Goal: Ask a question: Seek information or help from site administrators or community

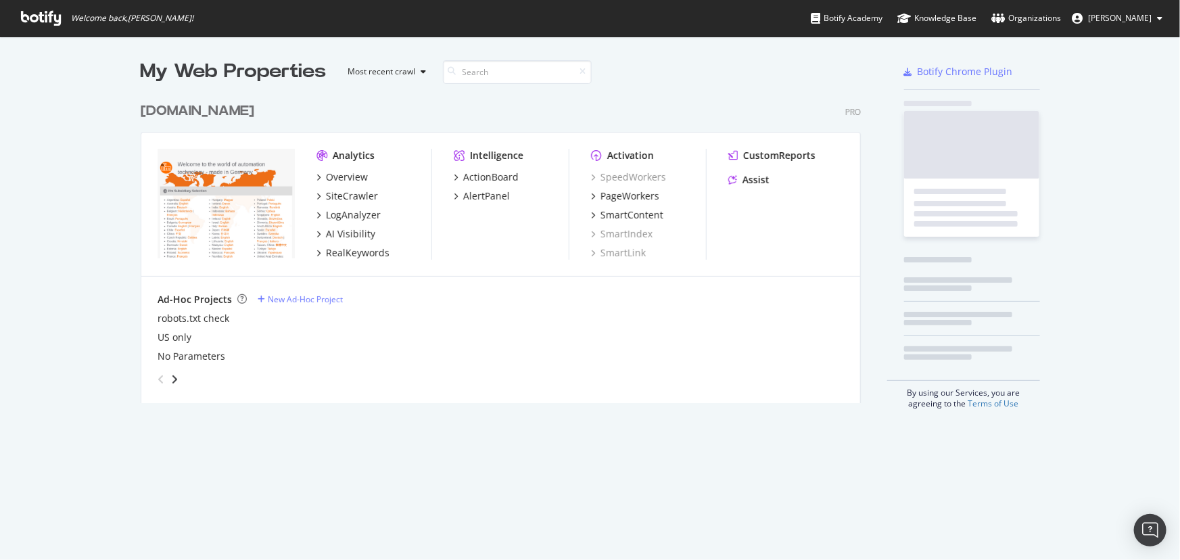
scroll to position [551, 1162]
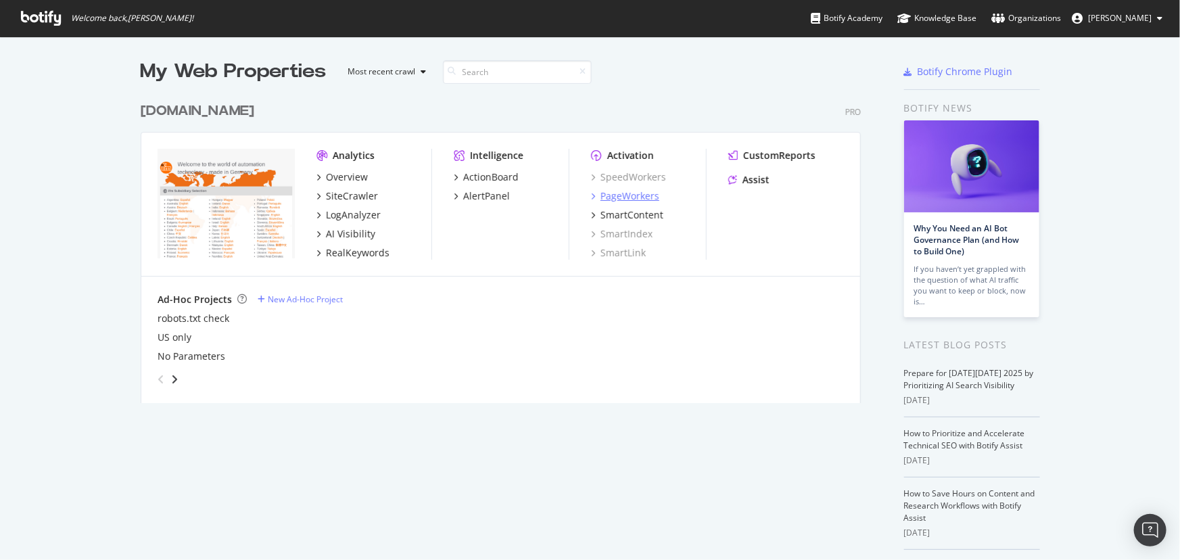
click at [617, 195] on div "PageWorkers" at bounding box center [630, 196] width 59 height 14
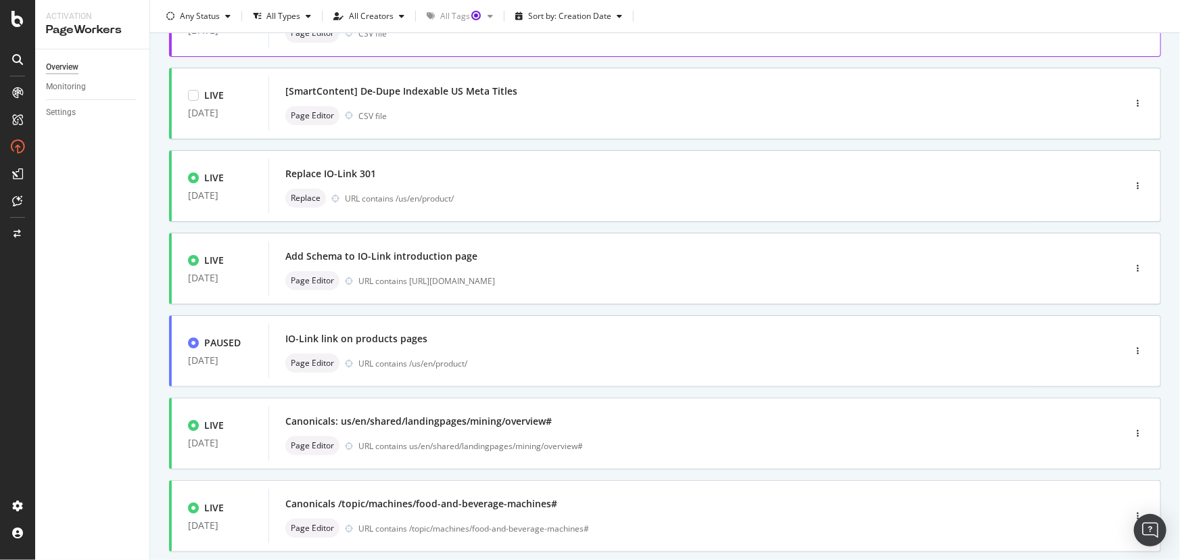
scroll to position [423, 0]
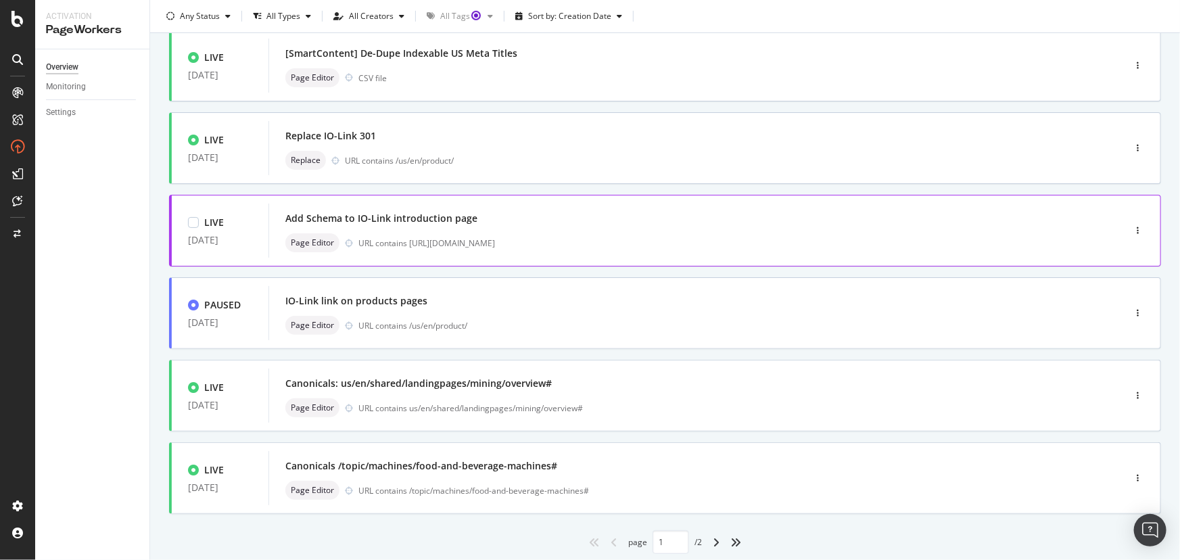
click at [457, 218] on div "Add Schema to IO-Link introduction page" at bounding box center [381, 219] width 192 height 14
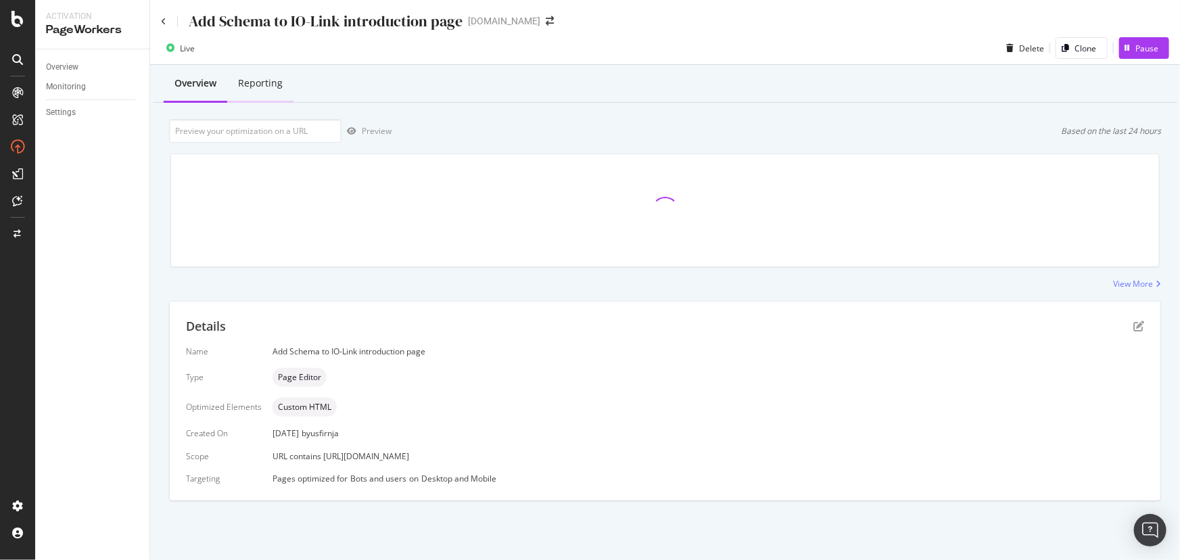
click at [265, 76] on div "Reporting" at bounding box center [260, 83] width 45 height 14
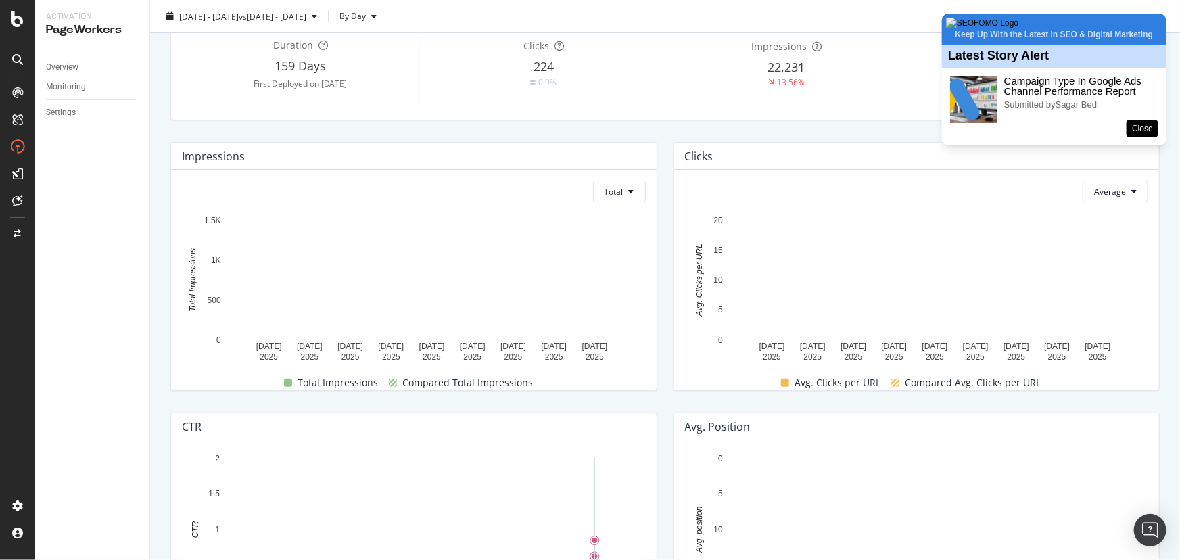
scroll to position [122, 0]
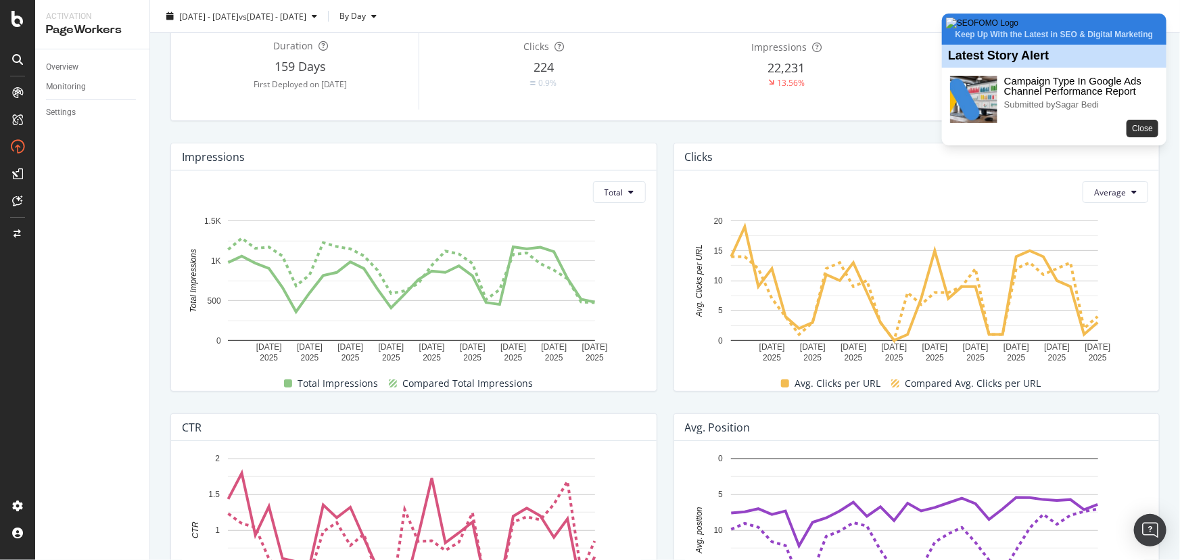
click at [1144, 137] on button "Close" at bounding box center [1143, 129] width 32 height 18
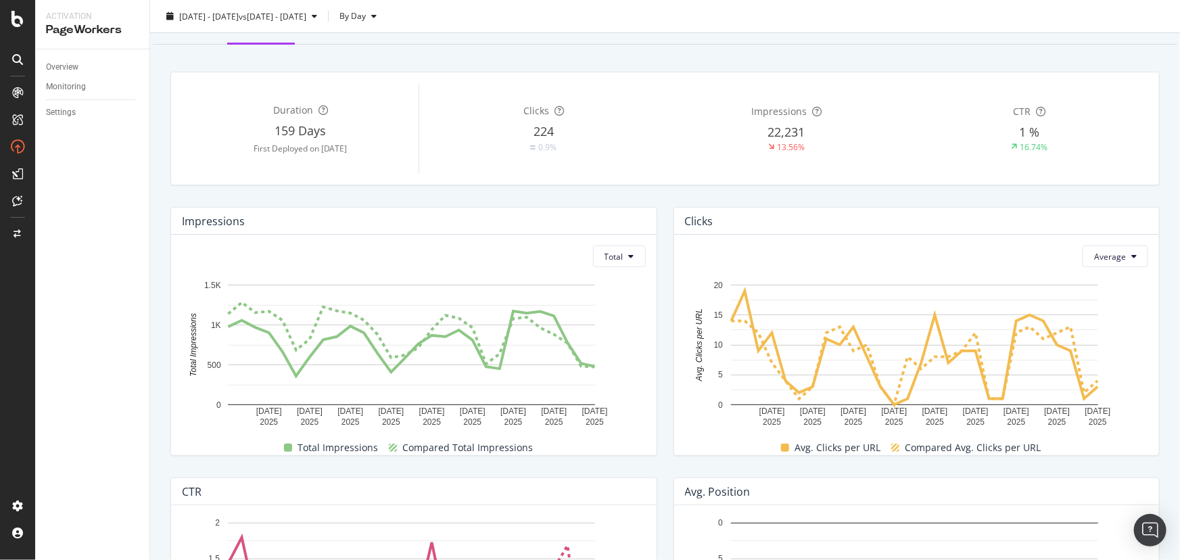
scroll to position [0, 0]
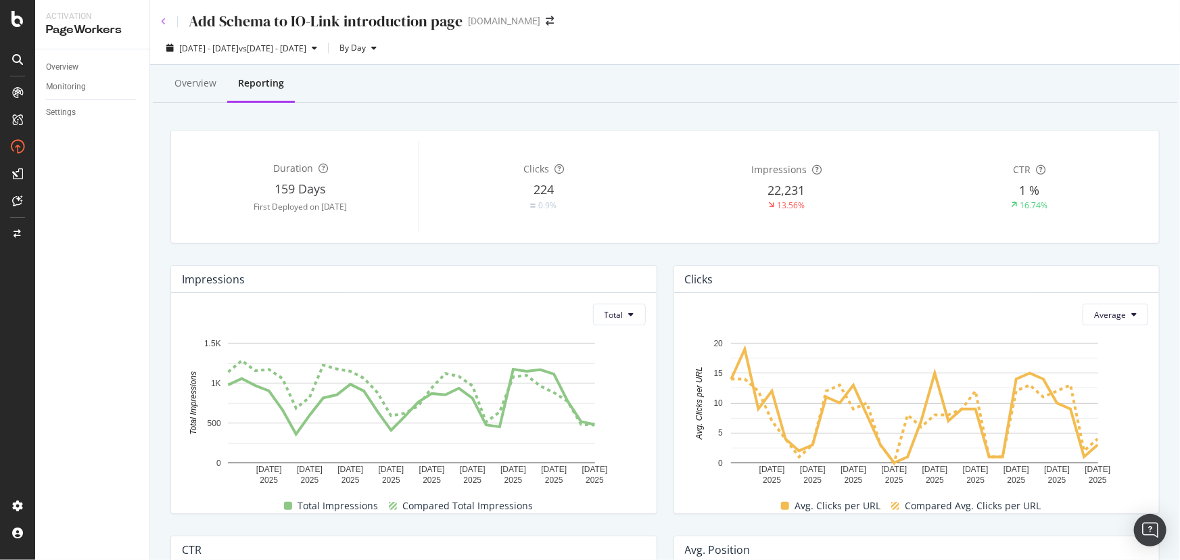
click at [166, 27] on div "Add Schema to IO-Link introduction page" at bounding box center [312, 21] width 302 height 21
click at [165, 24] on icon at bounding box center [163, 22] width 5 height 8
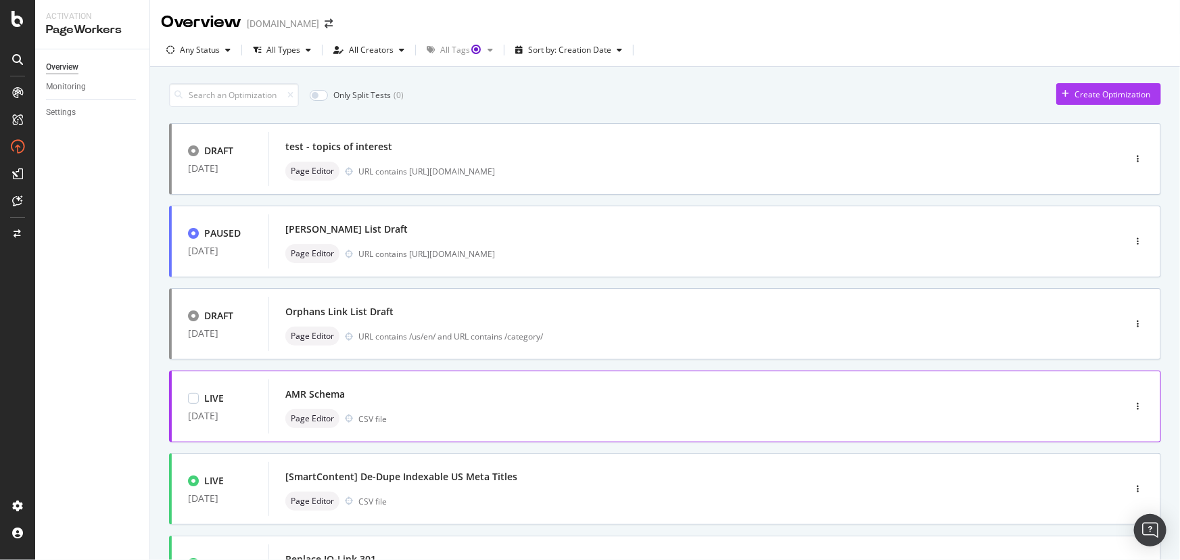
click at [241, 402] on div "LIVE" at bounding box center [220, 399] width 64 height 14
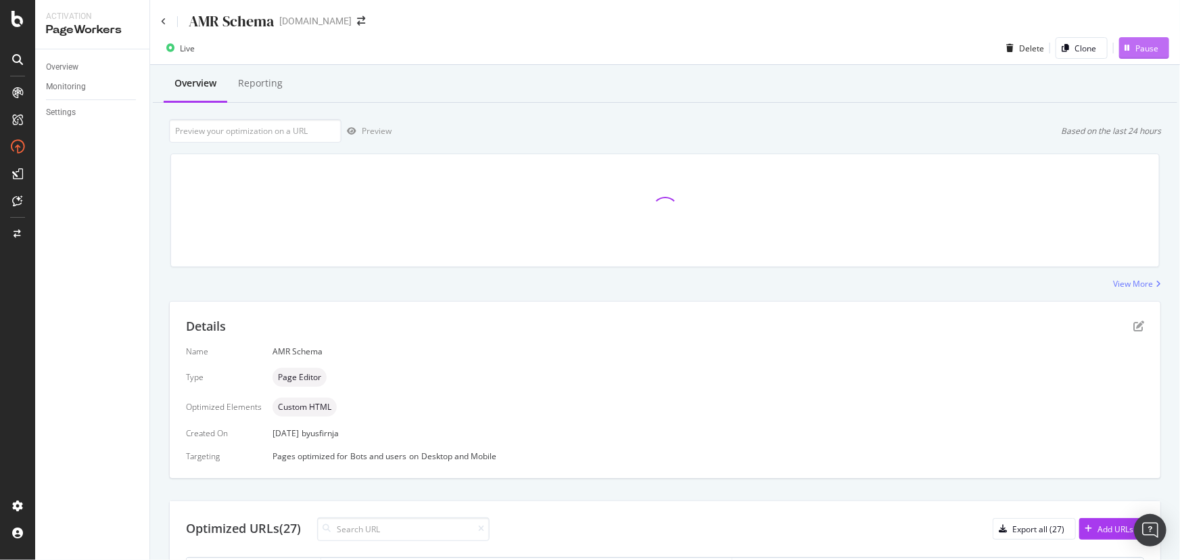
click at [1147, 50] on div "Pause" at bounding box center [1147, 48] width 23 height 11
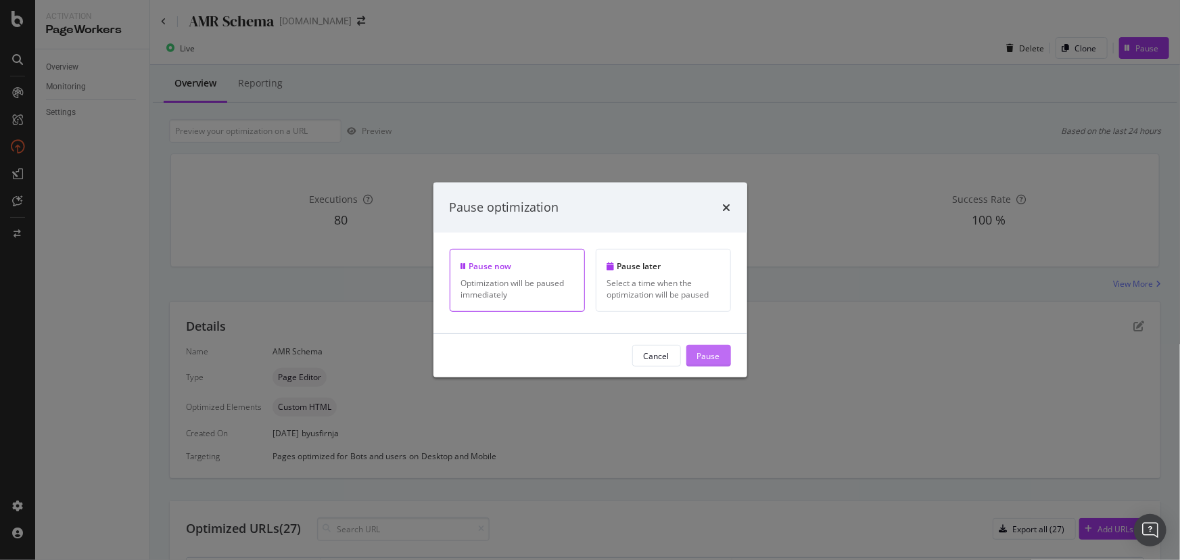
click at [701, 358] on div "Pause" at bounding box center [708, 355] width 23 height 11
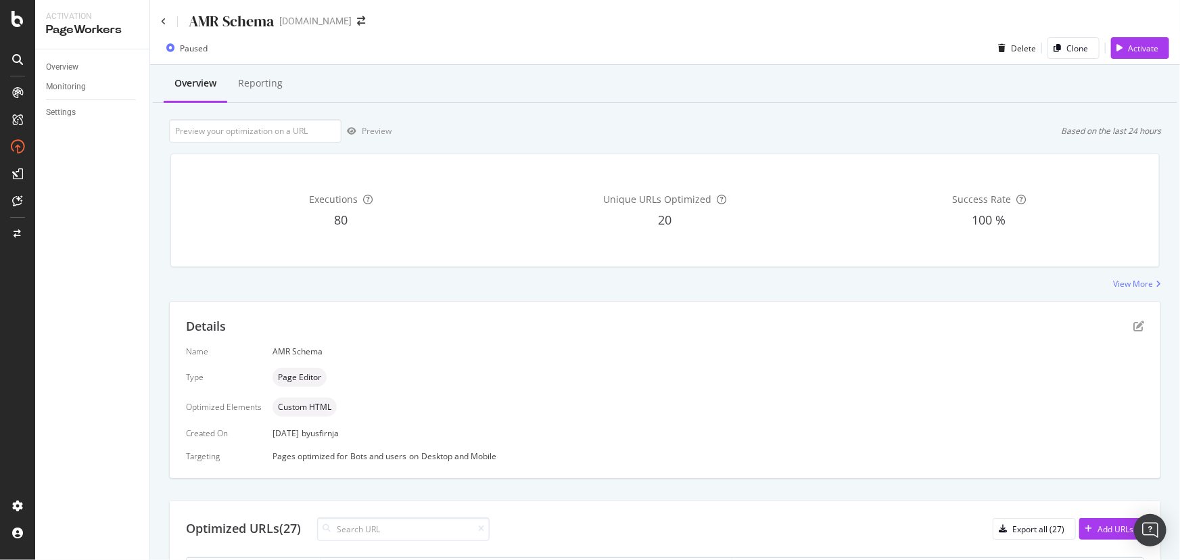
click at [168, 24] on div "AMR Schema" at bounding box center [217, 21] width 113 height 21
click at [164, 20] on icon at bounding box center [163, 22] width 5 height 8
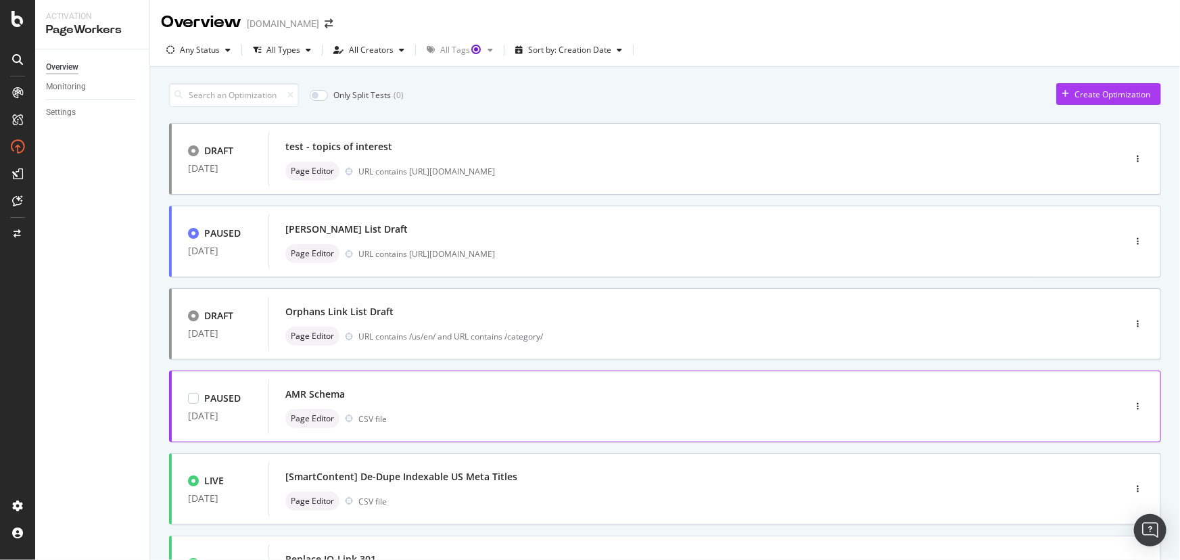
click at [405, 406] on div "AMR Schema Page Editor CSV file" at bounding box center [675, 406] width 781 height 43
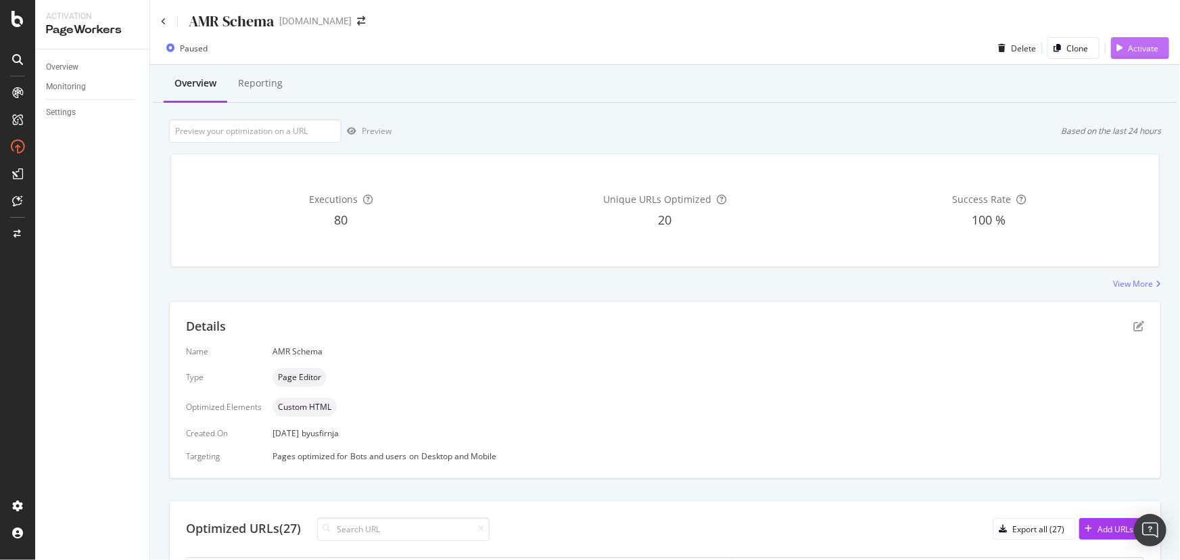
click at [1128, 53] on div "Activate" at bounding box center [1143, 48] width 30 height 11
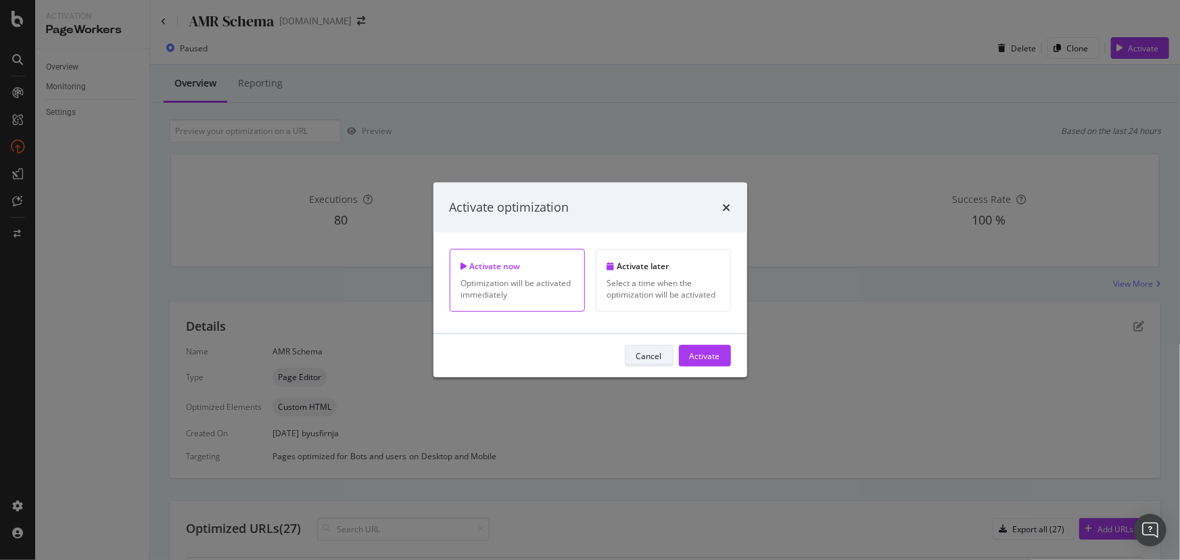
click at [657, 354] on div "Cancel" at bounding box center [649, 355] width 26 height 11
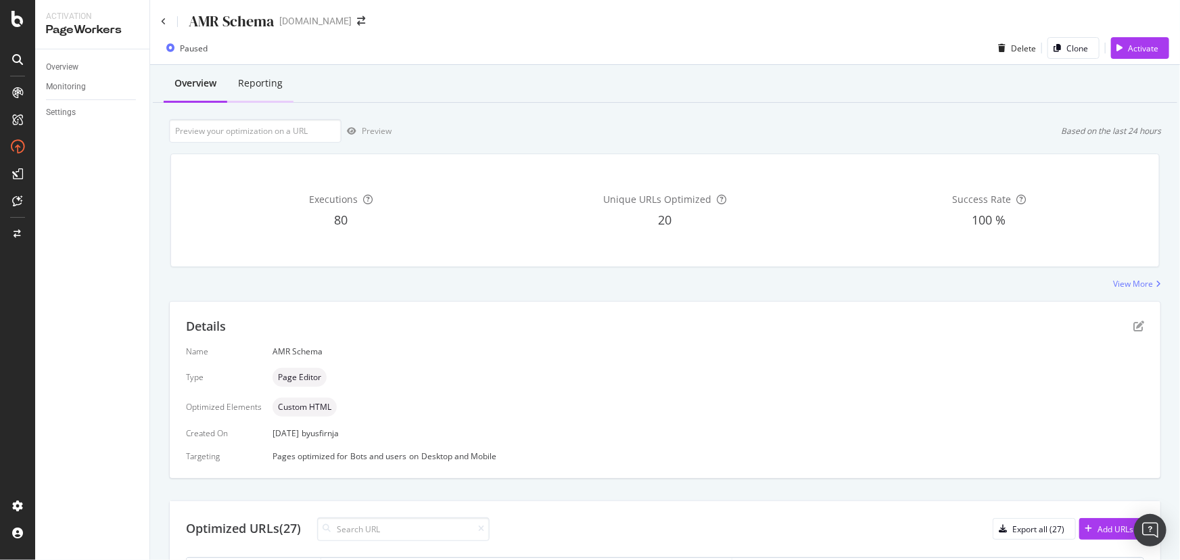
click at [264, 81] on div "Reporting" at bounding box center [260, 83] width 45 height 14
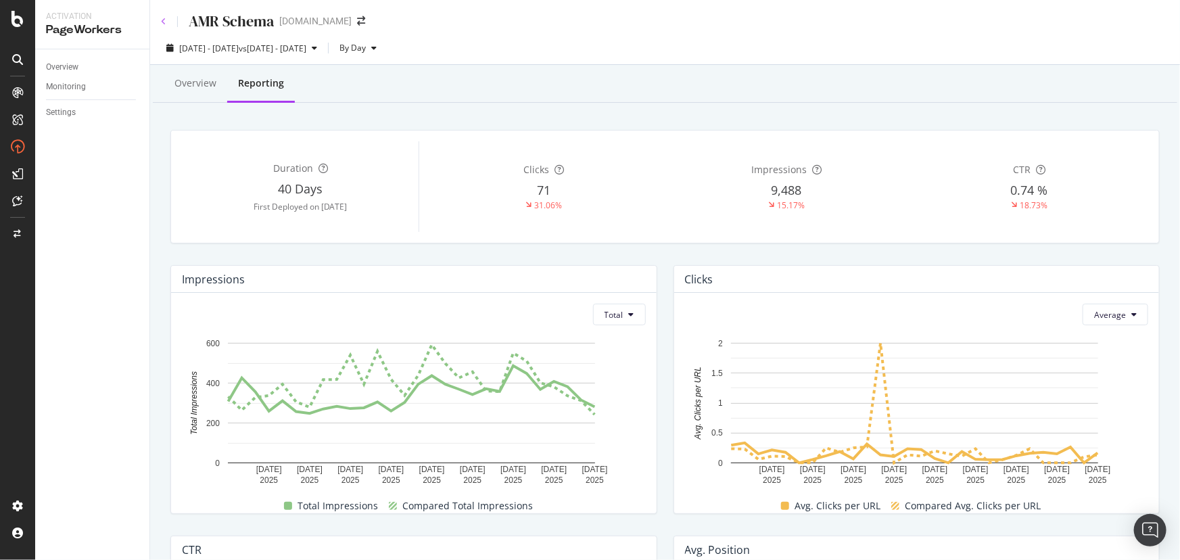
click at [161, 20] on icon at bounding box center [163, 22] width 5 height 8
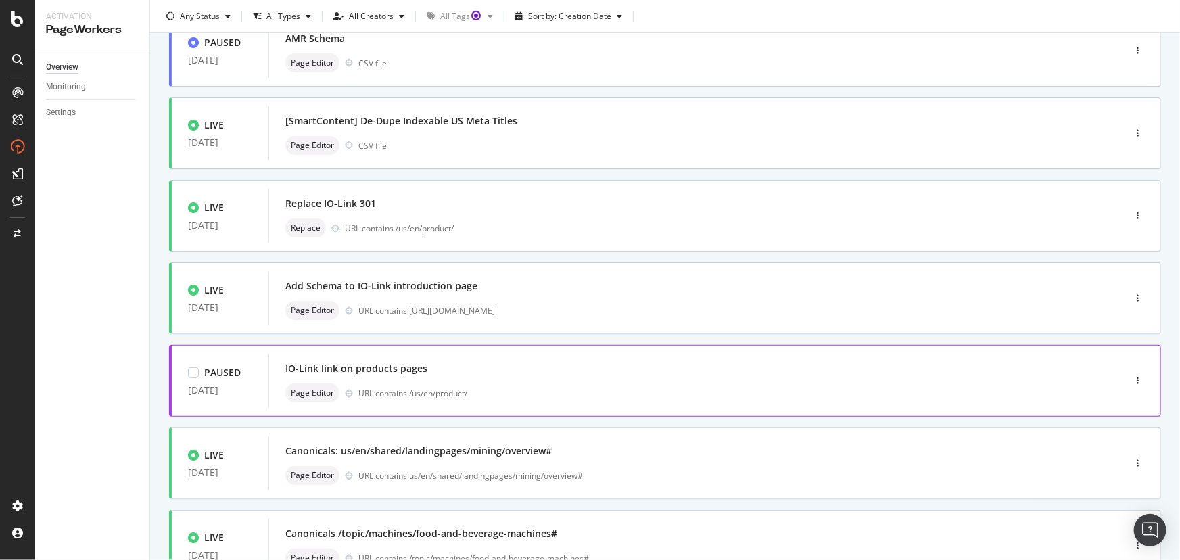
scroll to position [341, 0]
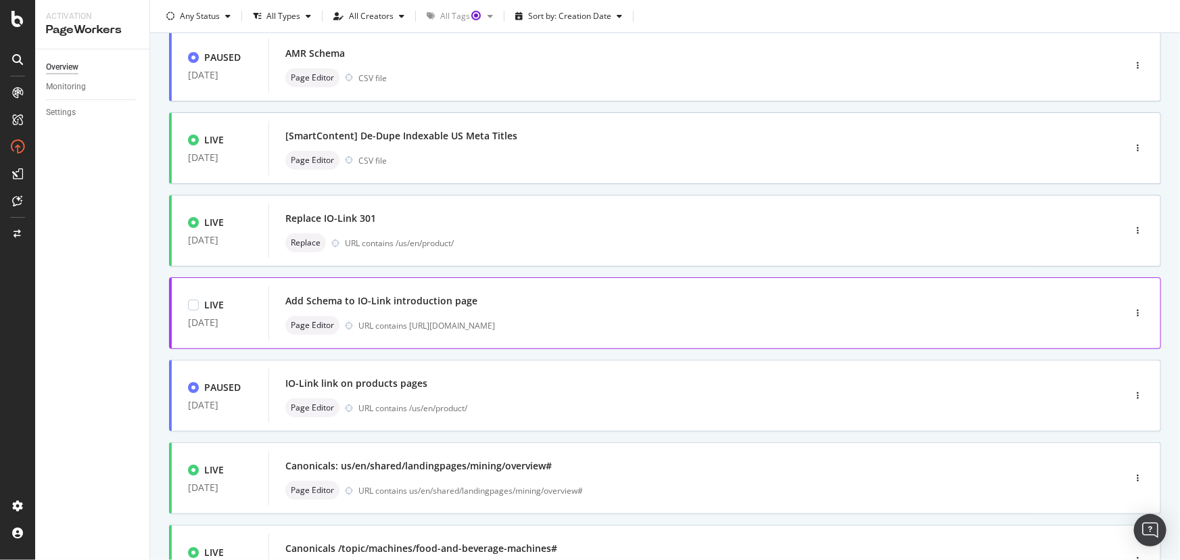
click at [556, 302] on div "Add Schema to IO-Link introduction page" at bounding box center [675, 300] width 781 height 19
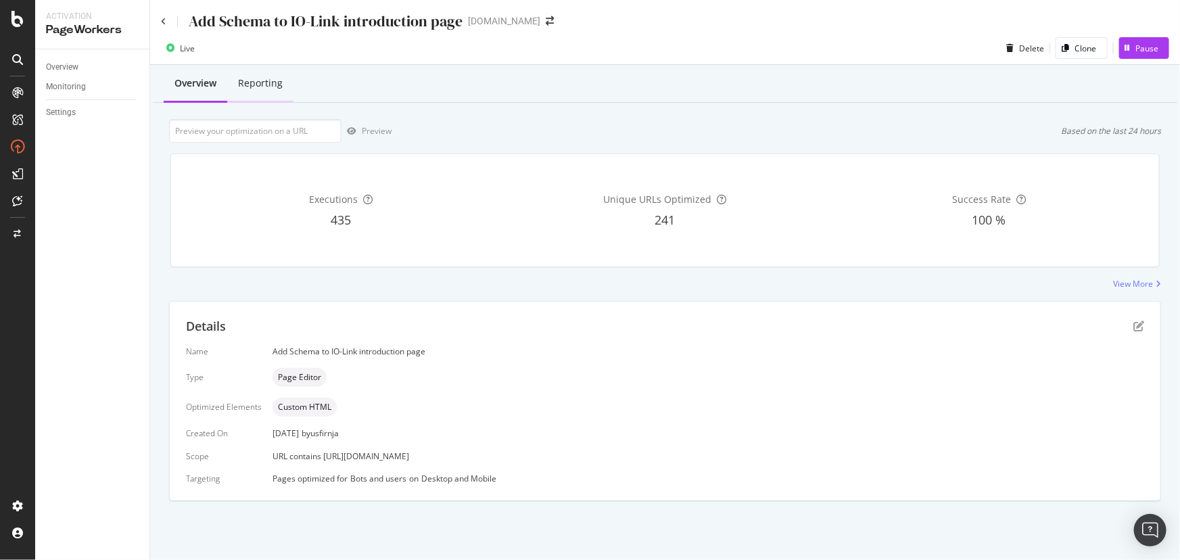
click at [256, 78] on div "Reporting" at bounding box center [260, 83] width 45 height 14
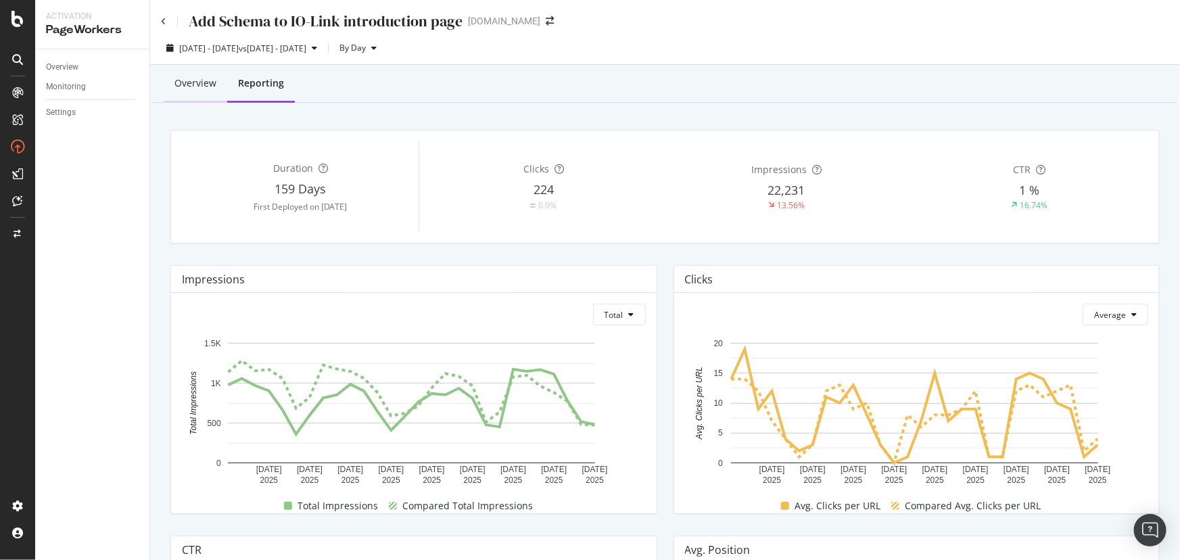
click at [173, 82] on div "Overview" at bounding box center [196, 84] width 64 height 37
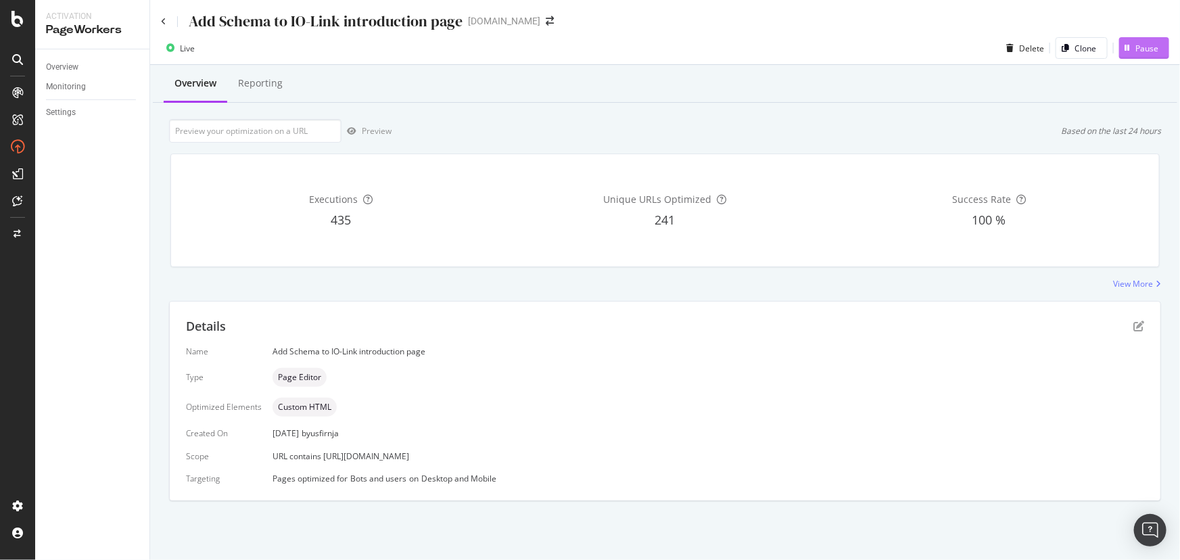
click at [1139, 47] on div "Pause" at bounding box center [1147, 48] width 23 height 11
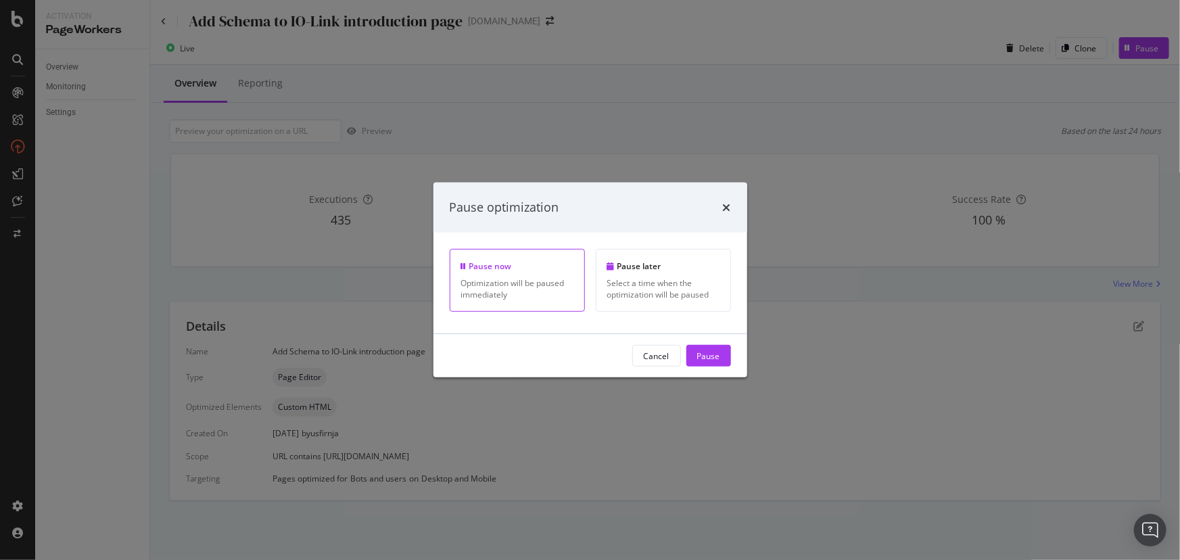
click at [705, 356] on div "Pause" at bounding box center [708, 355] width 23 height 11
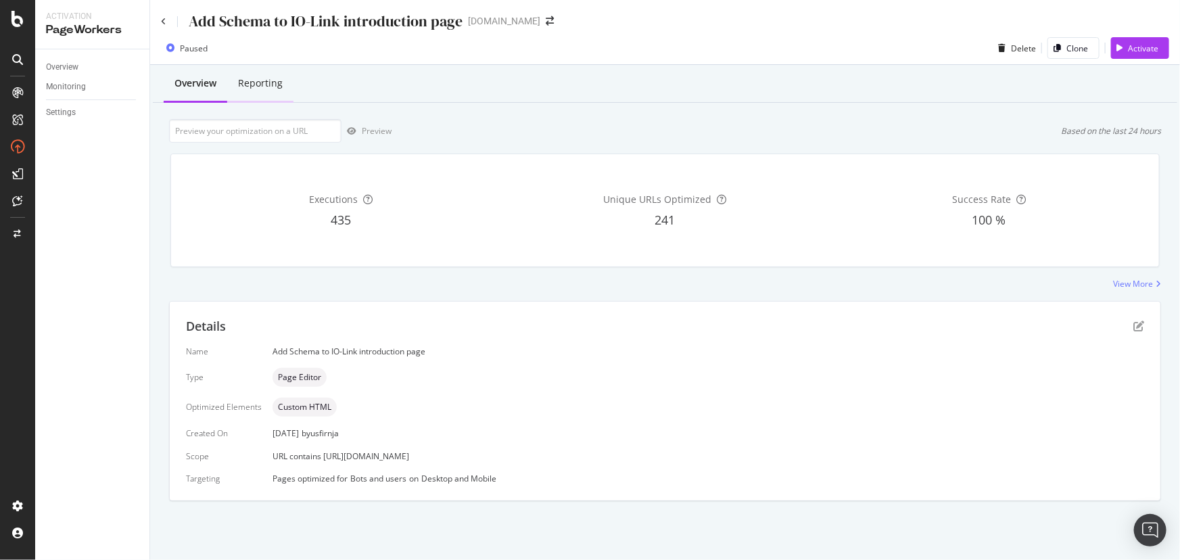
click at [252, 90] on div "Reporting" at bounding box center [260, 84] width 66 height 37
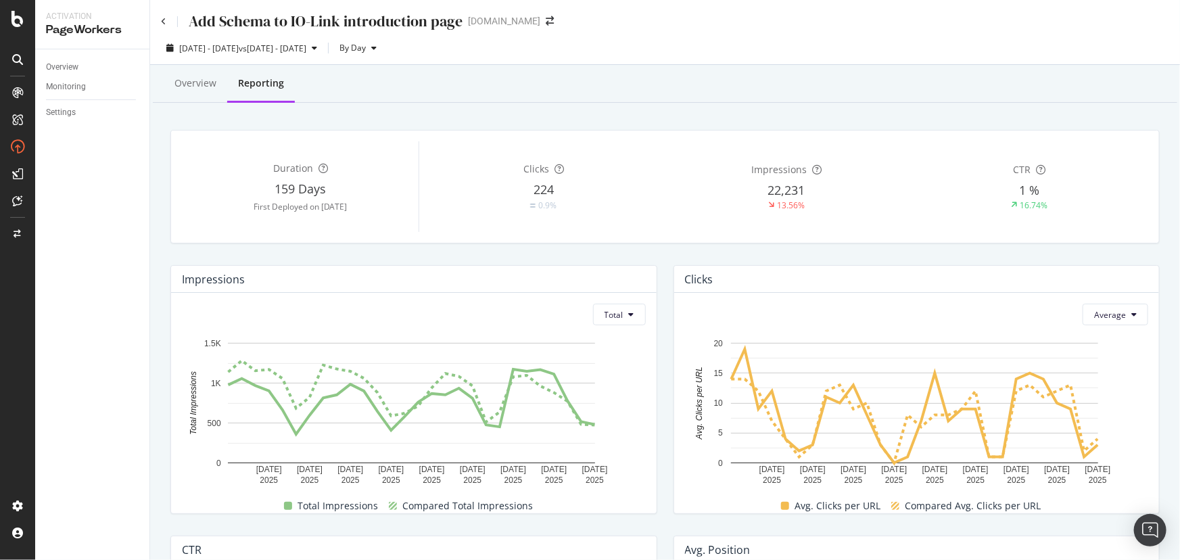
click at [168, 20] on div "Add Schema to IO-Link introduction page" at bounding box center [312, 21] width 302 height 21
click at [166, 19] on div "Add Schema to IO-Link introduction page" at bounding box center [312, 21] width 302 height 21
click at [169, 22] on div "Add Schema to IO-Link introduction page" at bounding box center [312, 21] width 302 height 21
click at [161, 24] on icon at bounding box center [163, 22] width 5 height 8
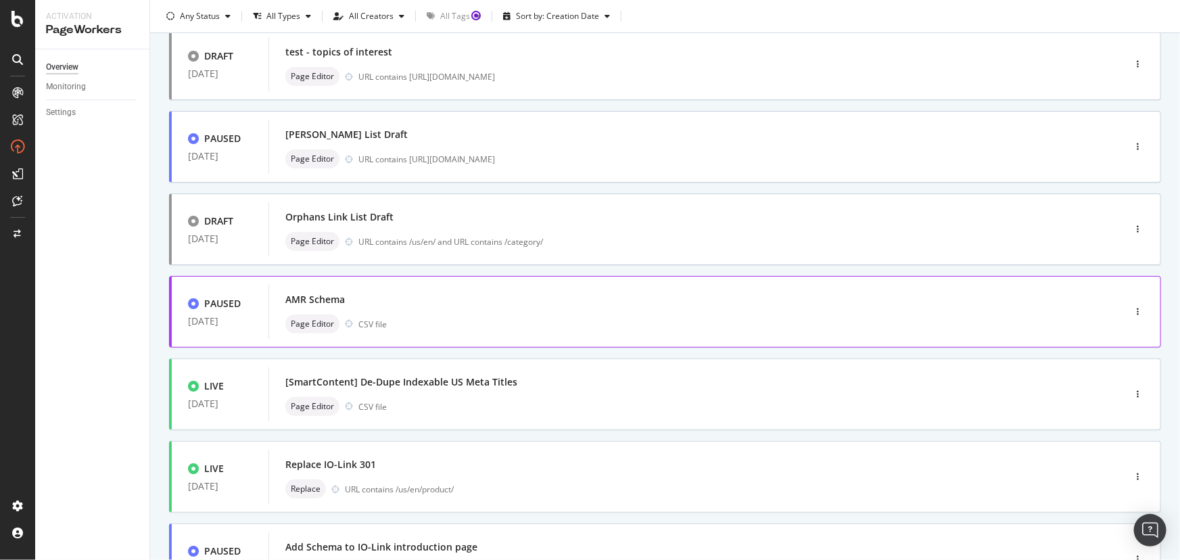
scroll to position [122, 0]
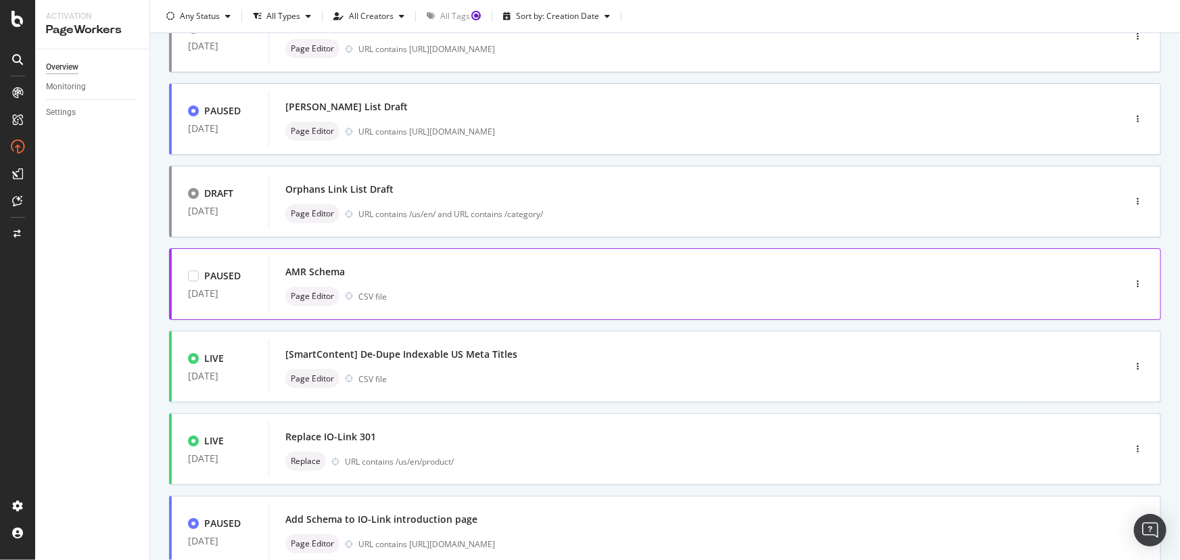
click at [467, 268] on div "AMR Schema" at bounding box center [675, 271] width 781 height 19
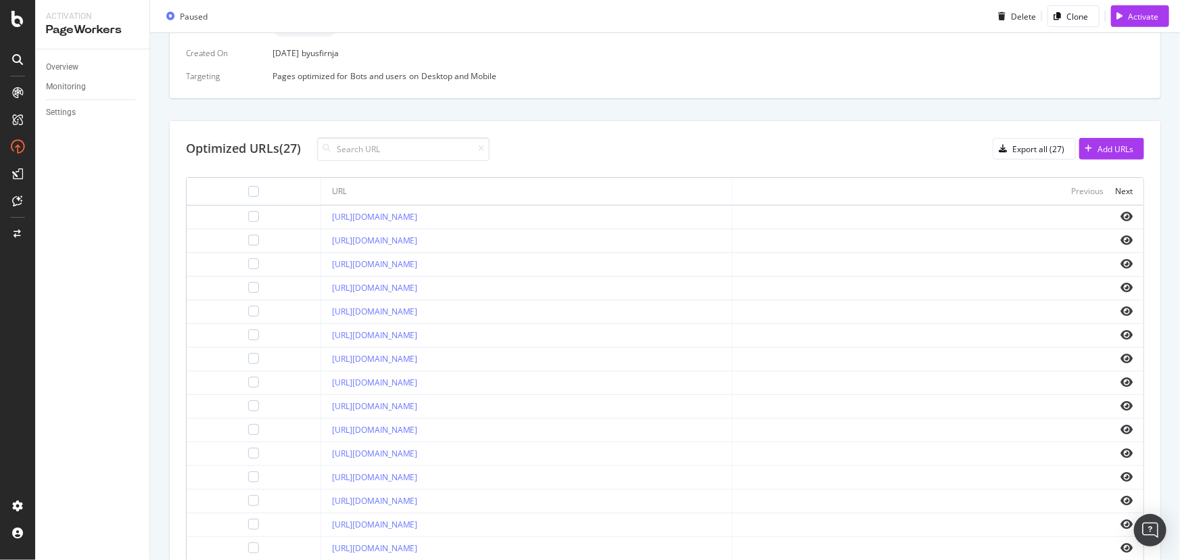
scroll to position [430, 0]
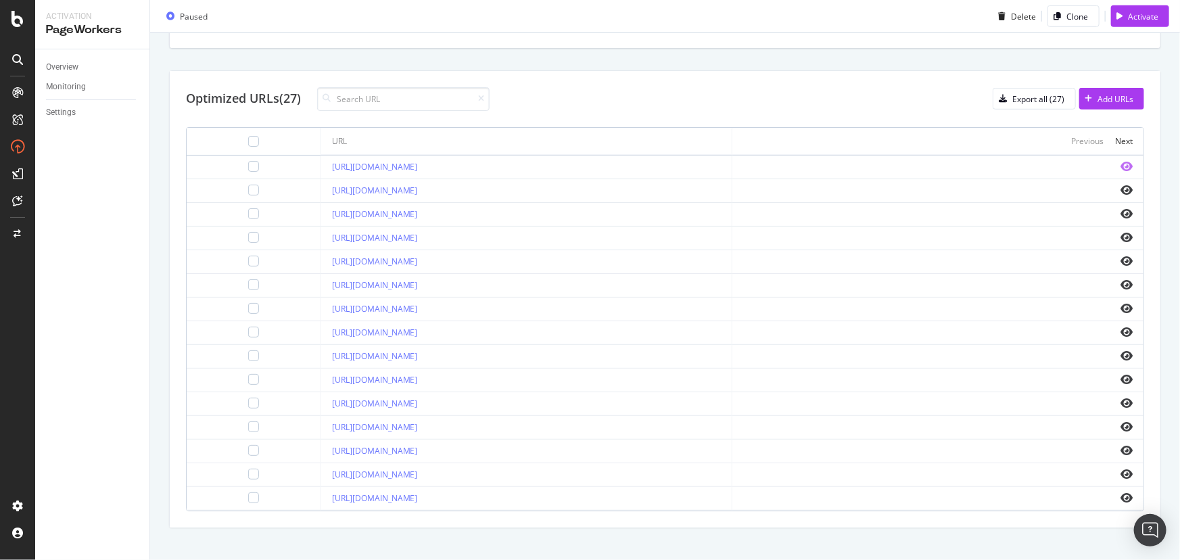
click at [1121, 165] on icon "eye" at bounding box center [1127, 166] width 12 height 11
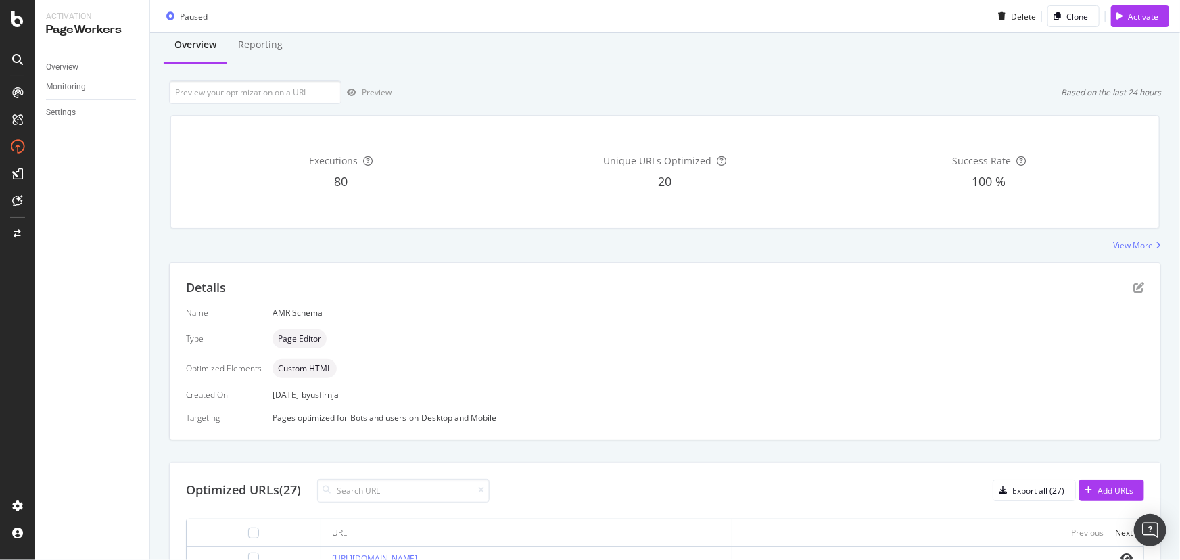
scroll to position [0, 0]
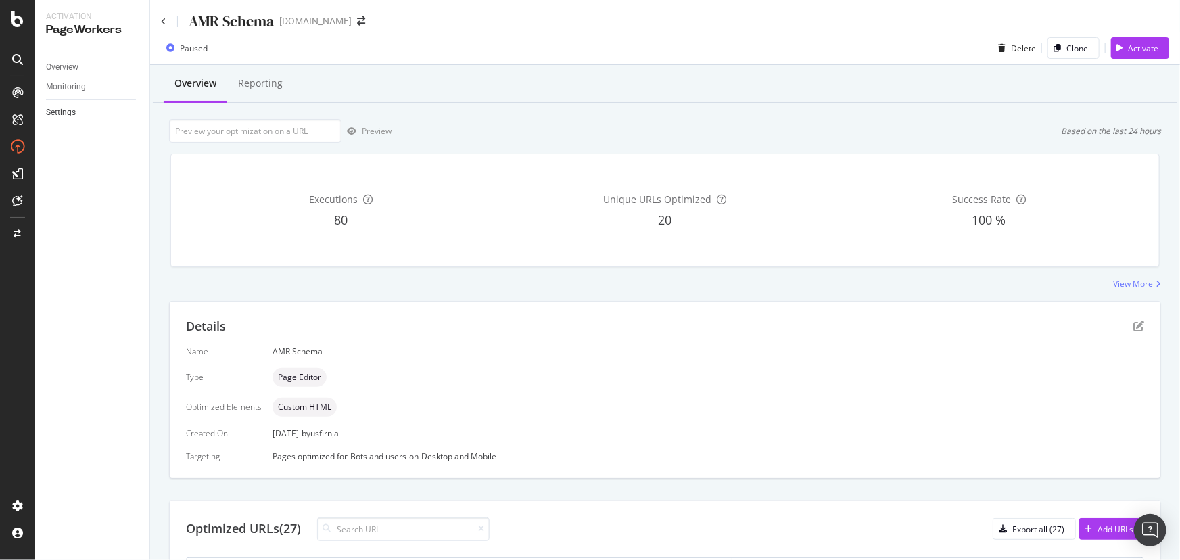
click at [76, 112] on link "Settings" at bounding box center [93, 113] width 94 height 14
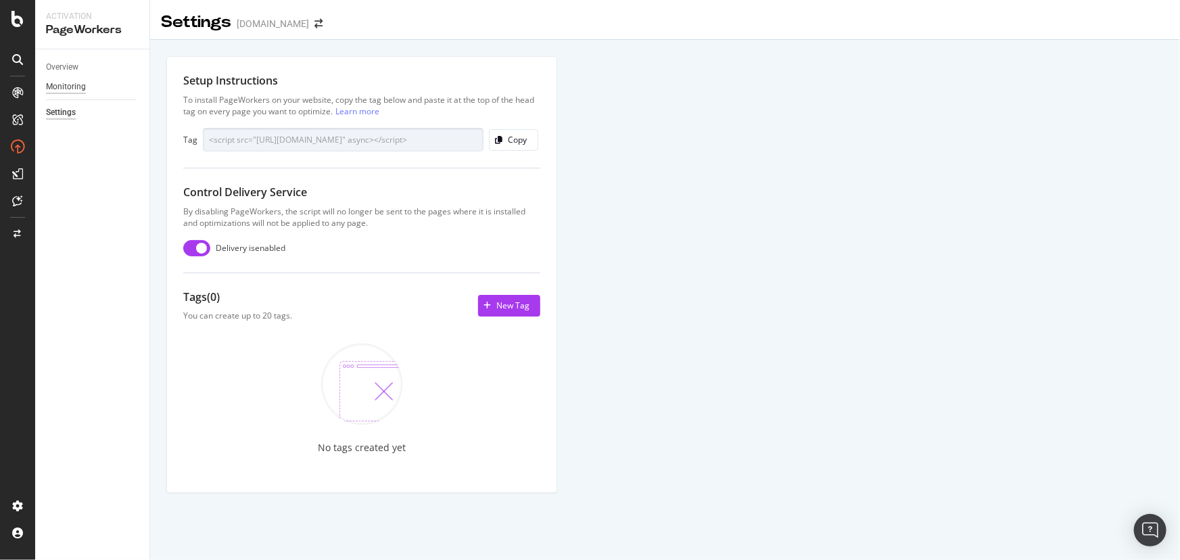
click at [83, 83] on div "Monitoring" at bounding box center [66, 87] width 40 height 14
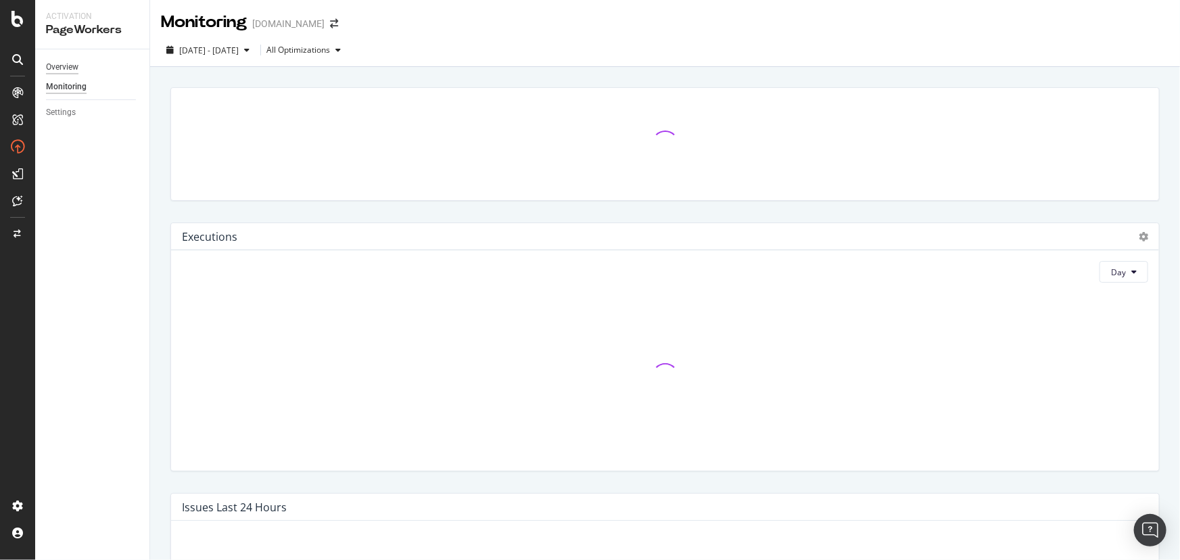
click at [76, 64] on div "Overview" at bounding box center [62, 67] width 32 height 14
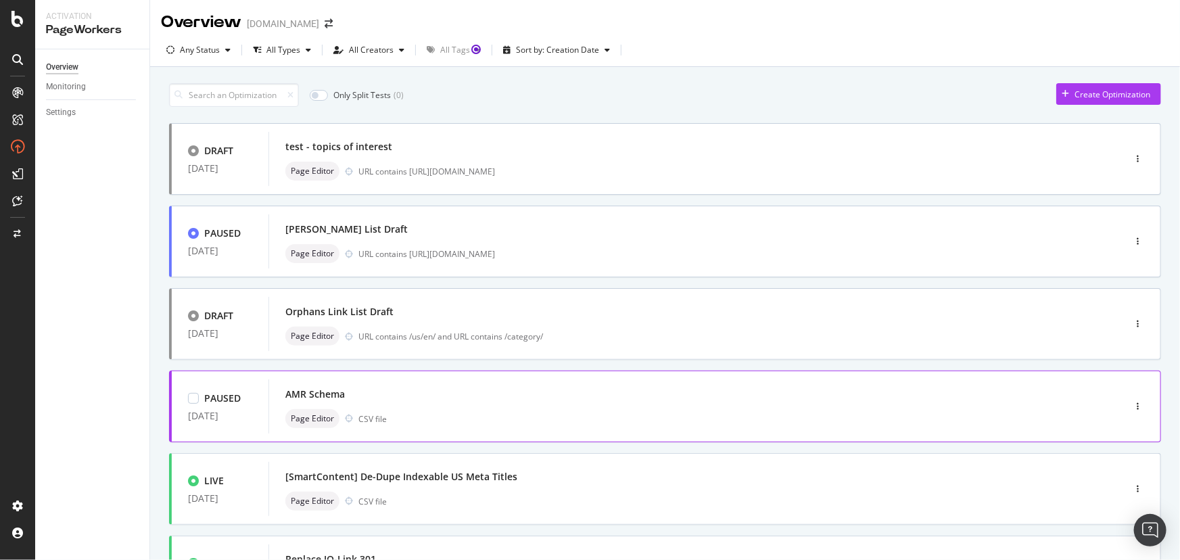
click at [483, 395] on div "AMR Schema" at bounding box center [675, 394] width 781 height 19
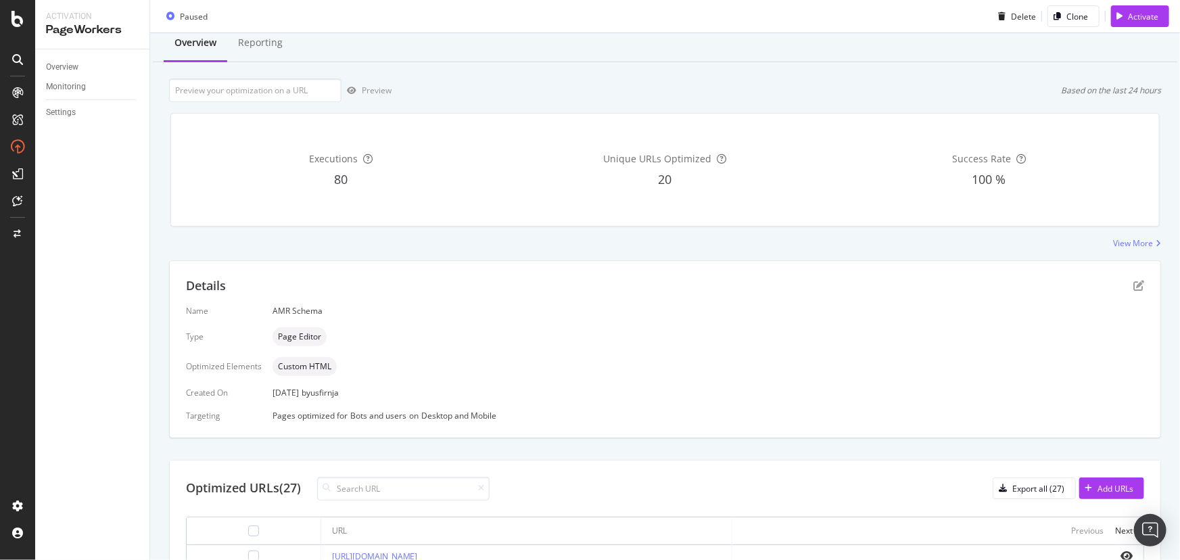
scroll to position [61, 0]
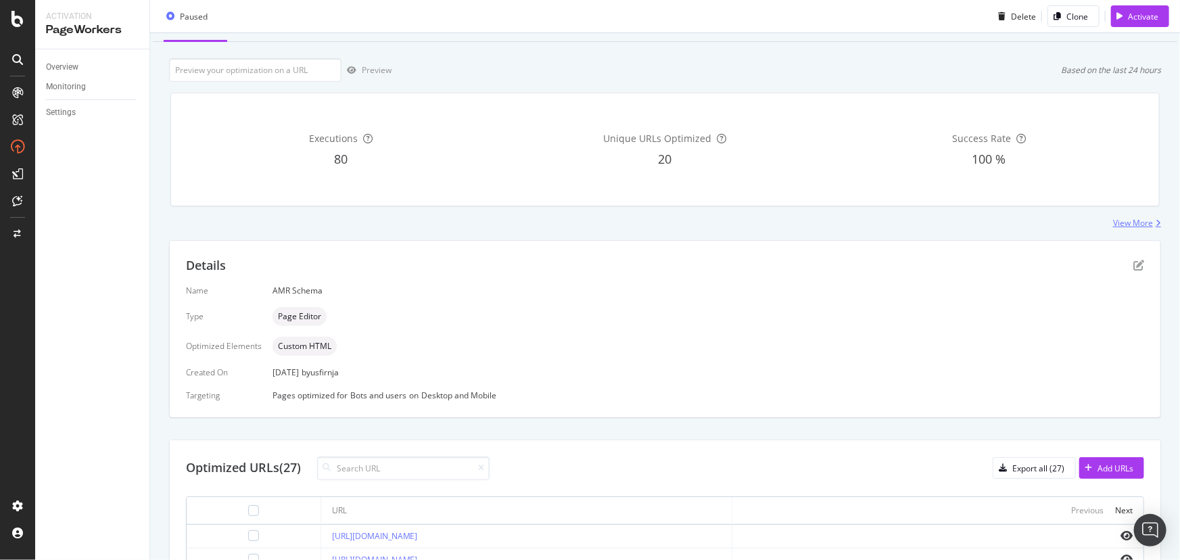
click at [1134, 224] on div "View More" at bounding box center [1133, 222] width 40 height 11
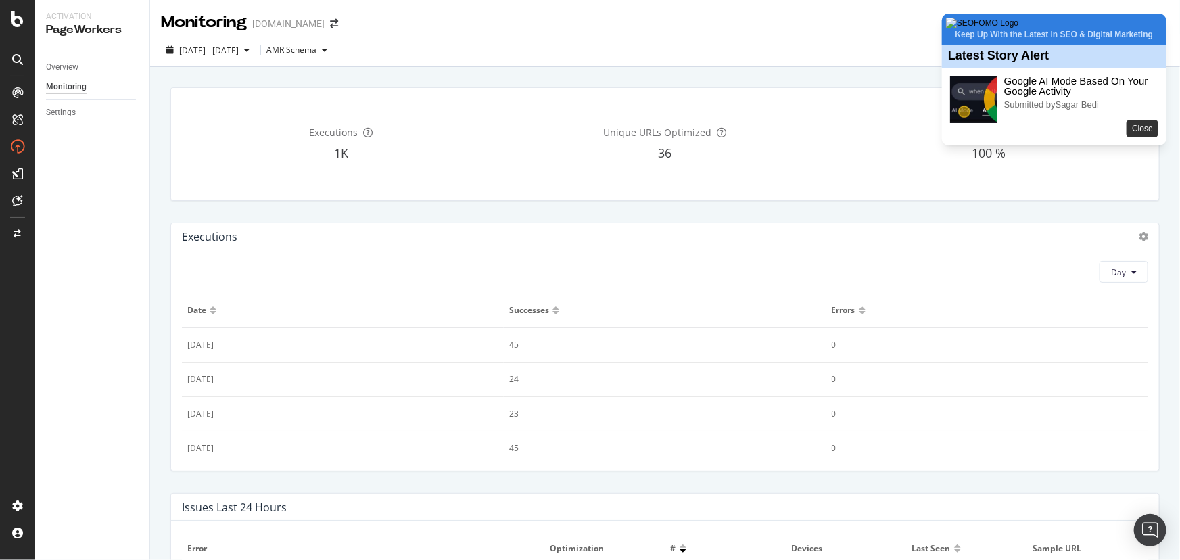
click at [1129, 137] on button "Close" at bounding box center [1143, 129] width 32 height 18
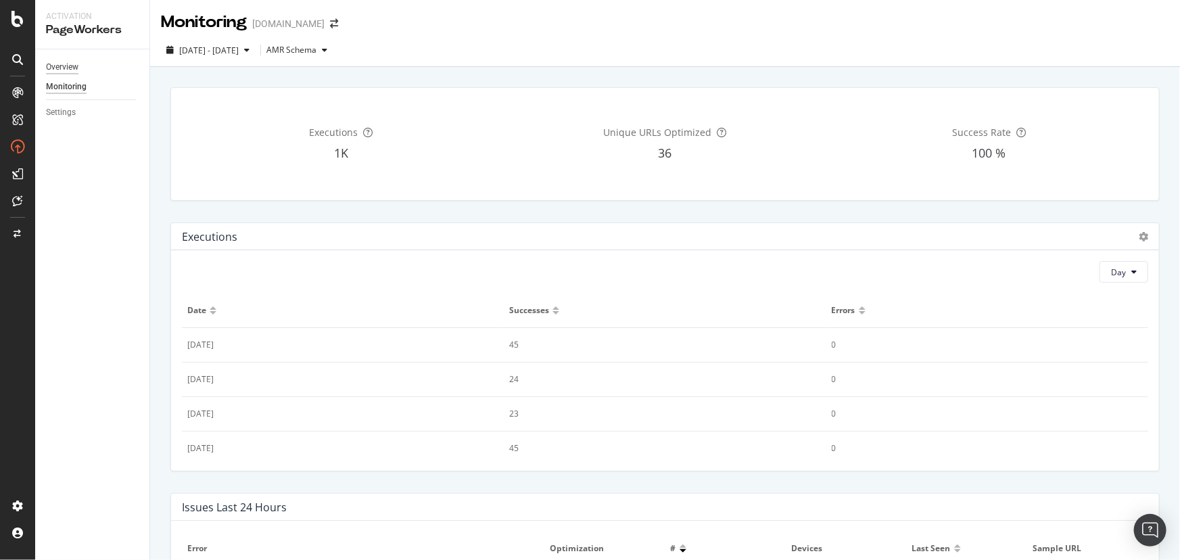
click at [64, 68] on div "Overview" at bounding box center [62, 67] width 32 height 14
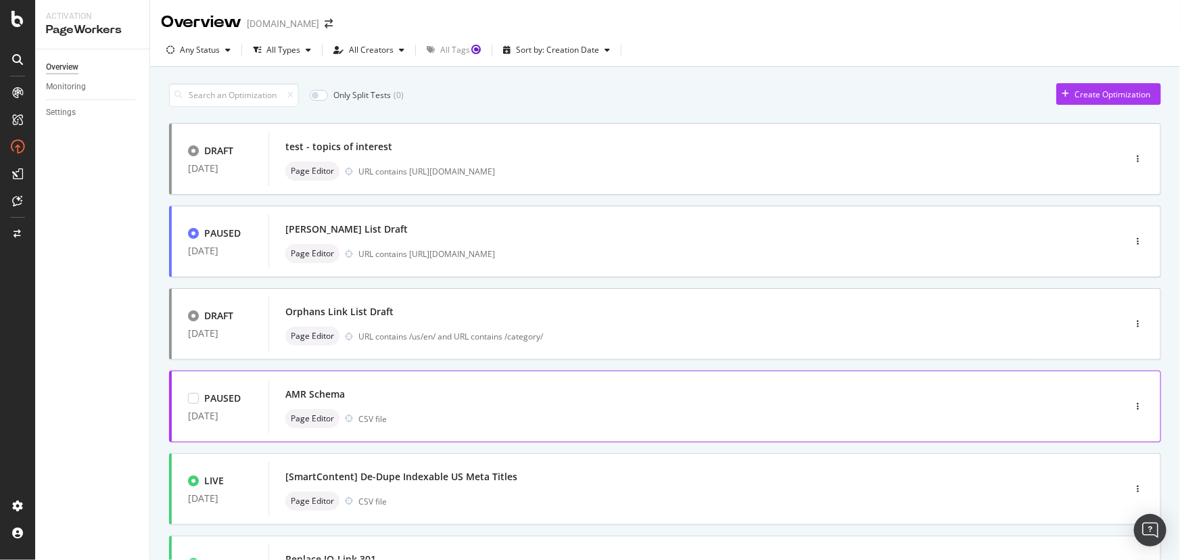
click at [325, 393] on div "AMR Schema" at bounding box center [315, 395] width 60 height 14
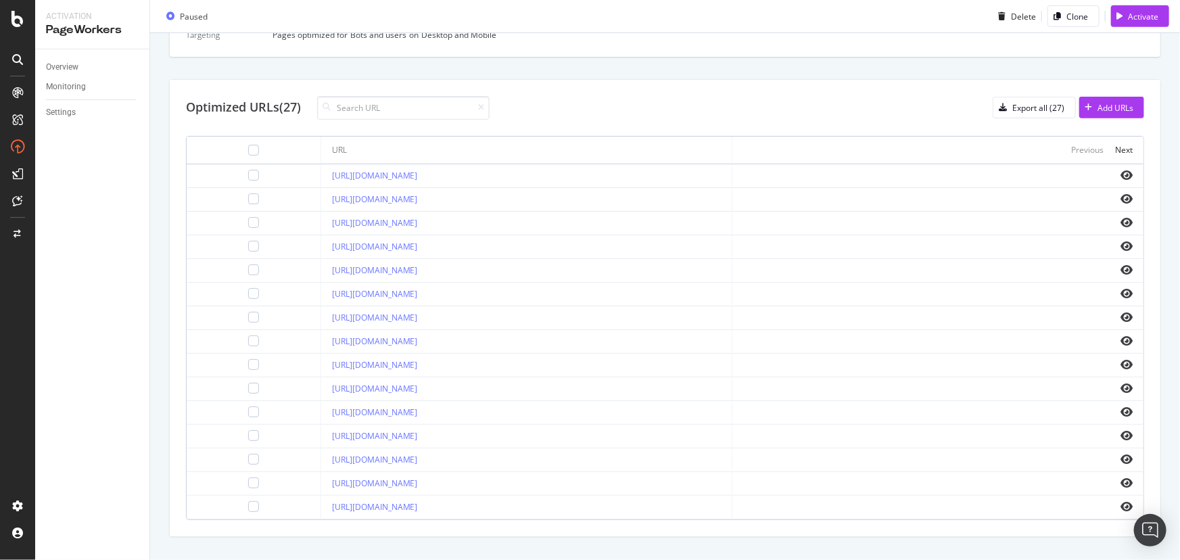
scroll to position [444, 0]
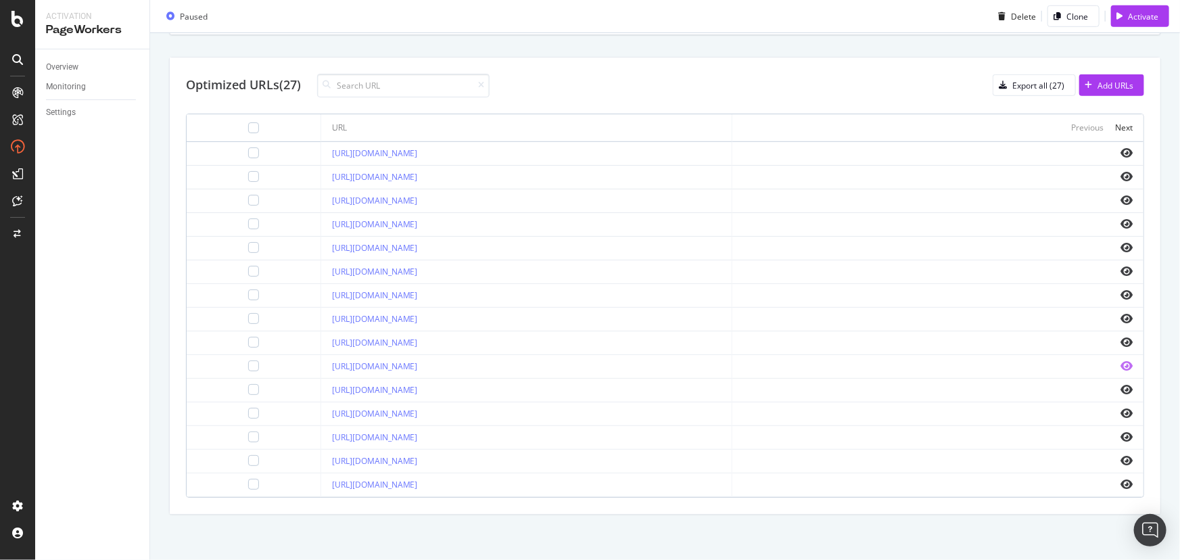
click at [1121, 367] on icon "eye" at bounding box center [1127, 365] width 12 height 11
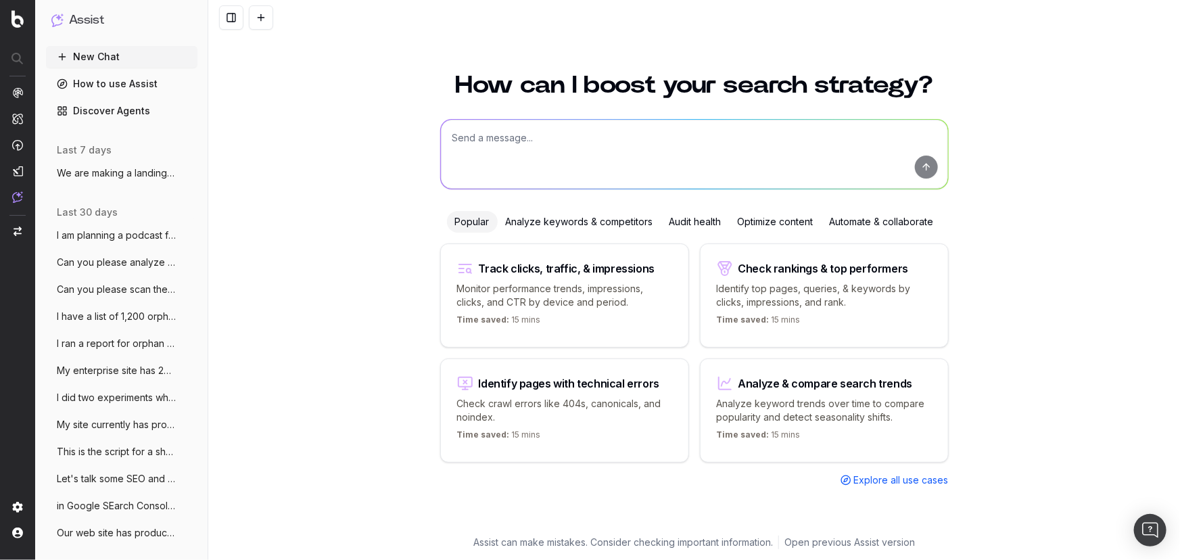
click at [507, 143] on textarea at bounding box center [694, 154] width 507 height 69
click at [591, 158] on textarea "I added schema to a group of related pages, and clicks and impressions tanked! …" at bounding box center [694, 154] width 507 height 69
paste textarea "[URL][DOMAIN_NAME]"
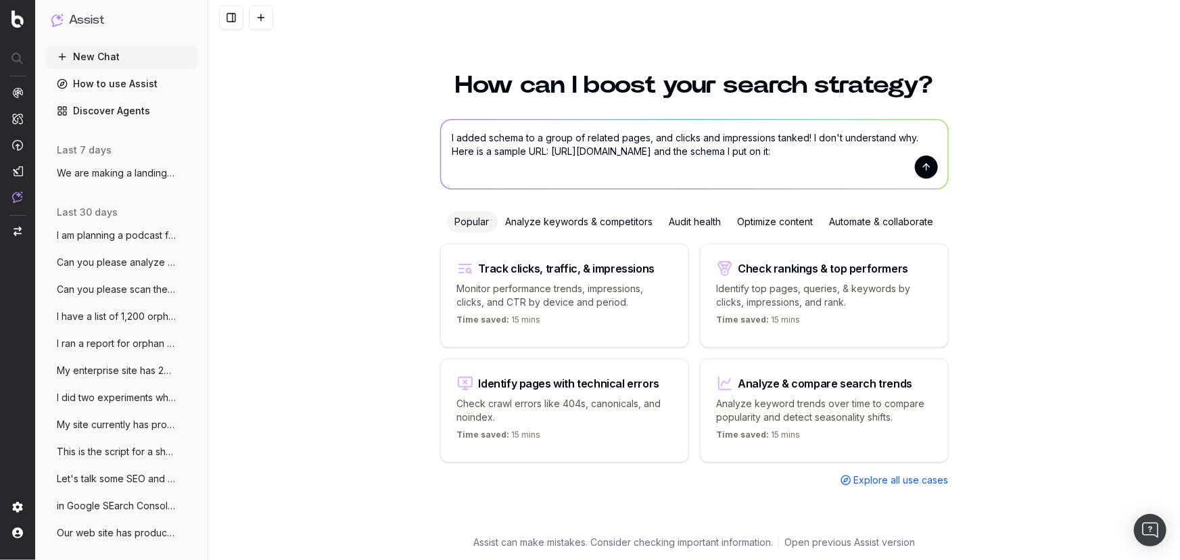
click at [601, 162] on textarea "I added schema to a group of related pages, and clicks and impressions tanked! …" at bounding box center [694, 154] width 507 height 69
paste textarea "Performance metrics meeting Meet w/ [PERSON_NAME] re: Explore Products & 404 pa…"
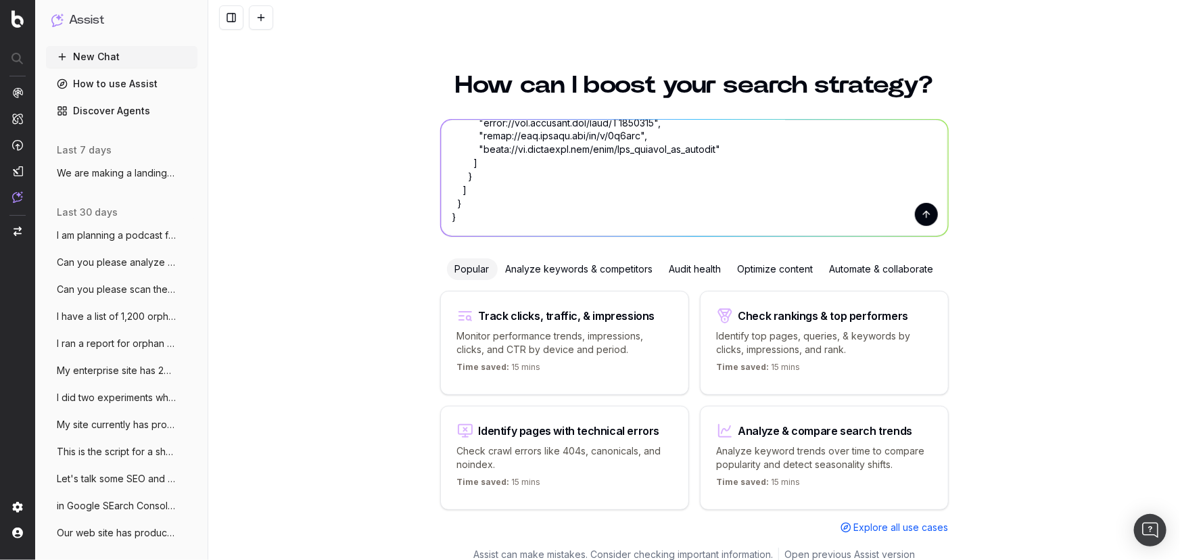
click at [613, 181] on textarea at bounding box center [694, 178] width 507 height 116
drag, startPoint x: 472, startPoint y: 183, endPoint x: 482, endPoint y: 232, distance: 50.4
click at [482, 232] on textarea at bounding box center [694, 178] width 507 height 116
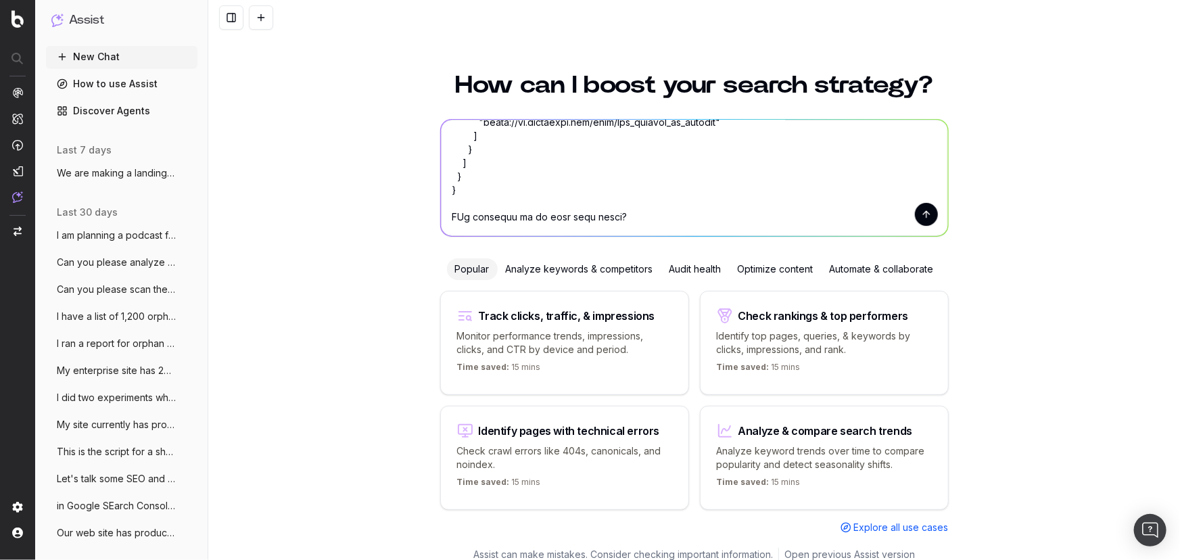
type textarea "I added schema to a group of related pages, and clicks and impressions tanked! …"
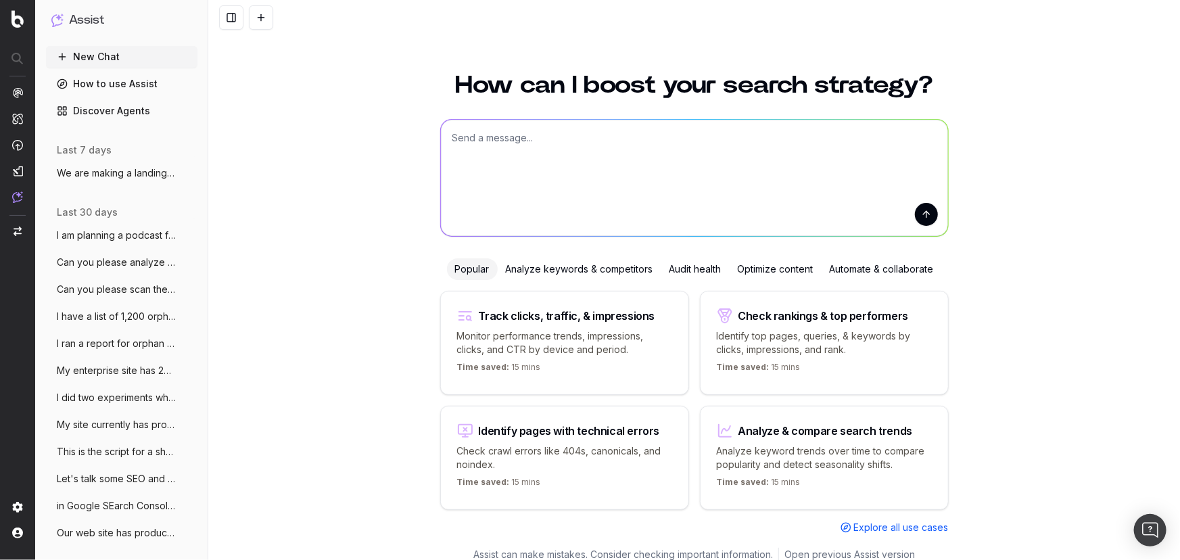
scroll to position [0, 0]
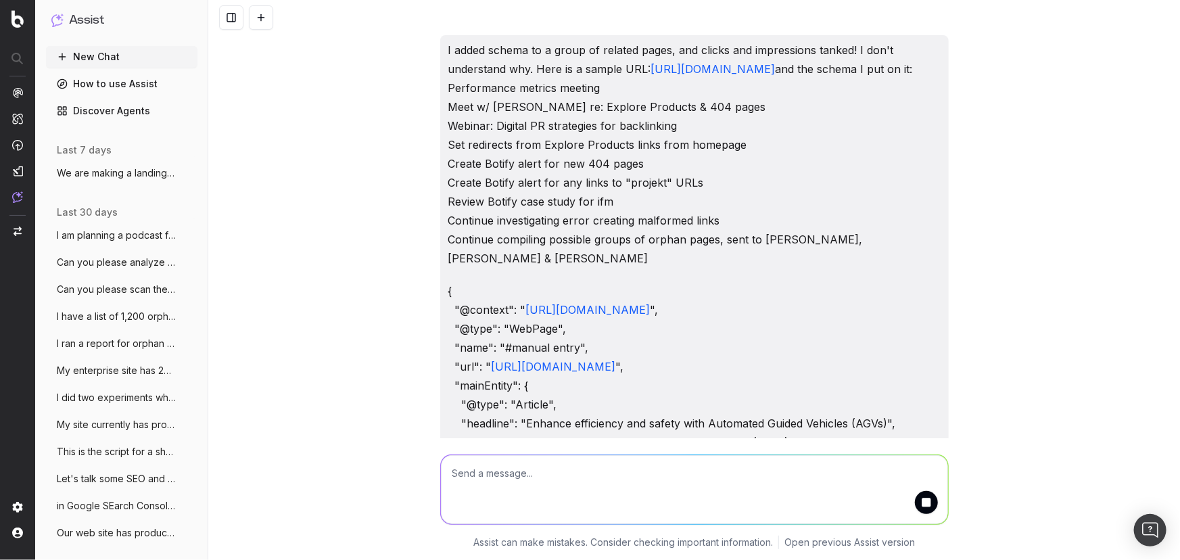
click at [918, 507] on button "submit" at bounding box center [926, 502] width 23 height 23
click at [492, 191] on p "I added schema to a group of related pages, and clicks and impressions tanked! …" at bounding box center [694, 154] width 492 height 227
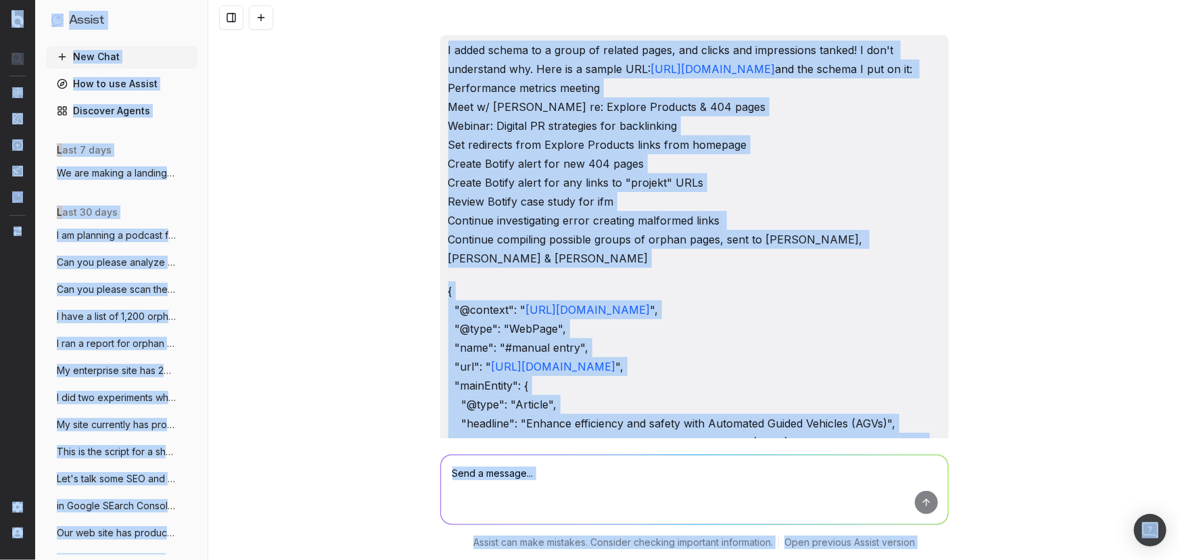
click at [509, 202] on p "I added schema to a group of related pages, and clicks and impressions tanked! …" at bounding box center [694, 154] width 492 height 227
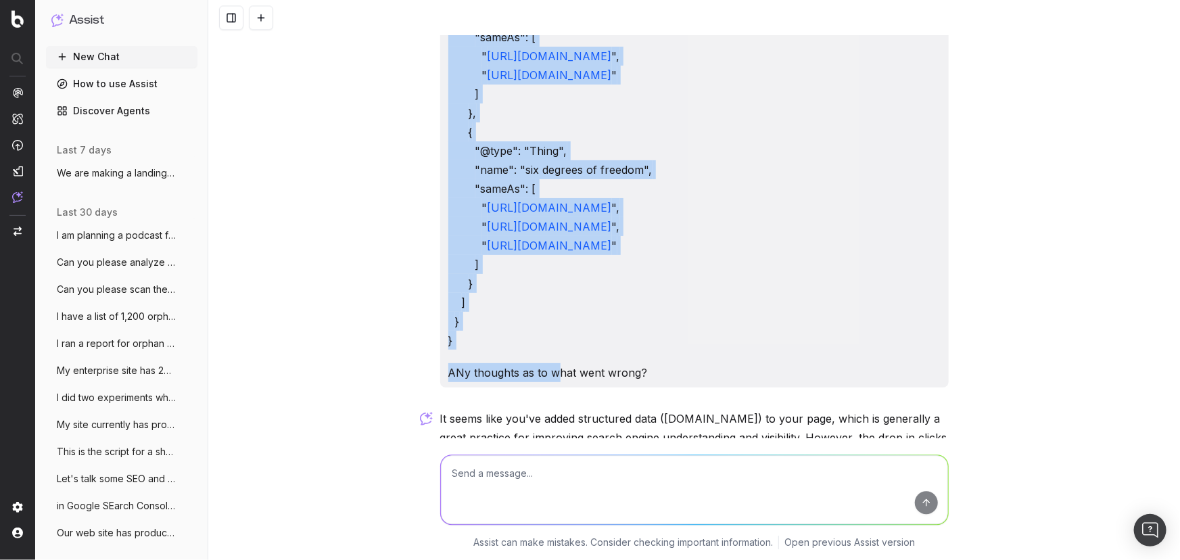
scroll to position [1783, 0]
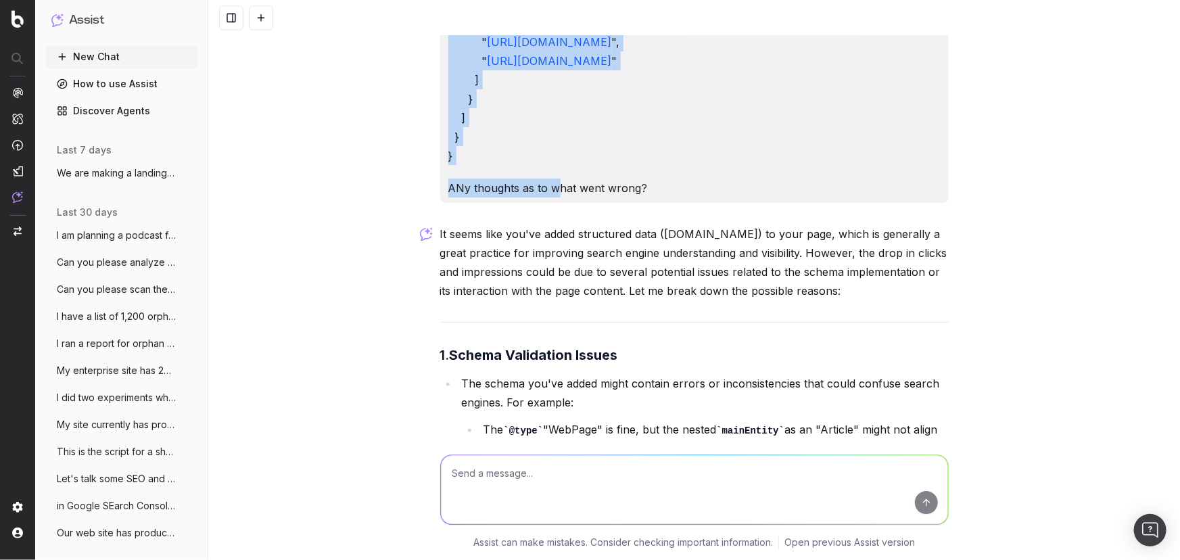
drag, startPoint x: 444, startPoint y: 51, endPoint x: 710, endPoint y: 200, distance: 304.6
copy div "I added schema to a group of related pages, and clicks and impressions tanked! …"
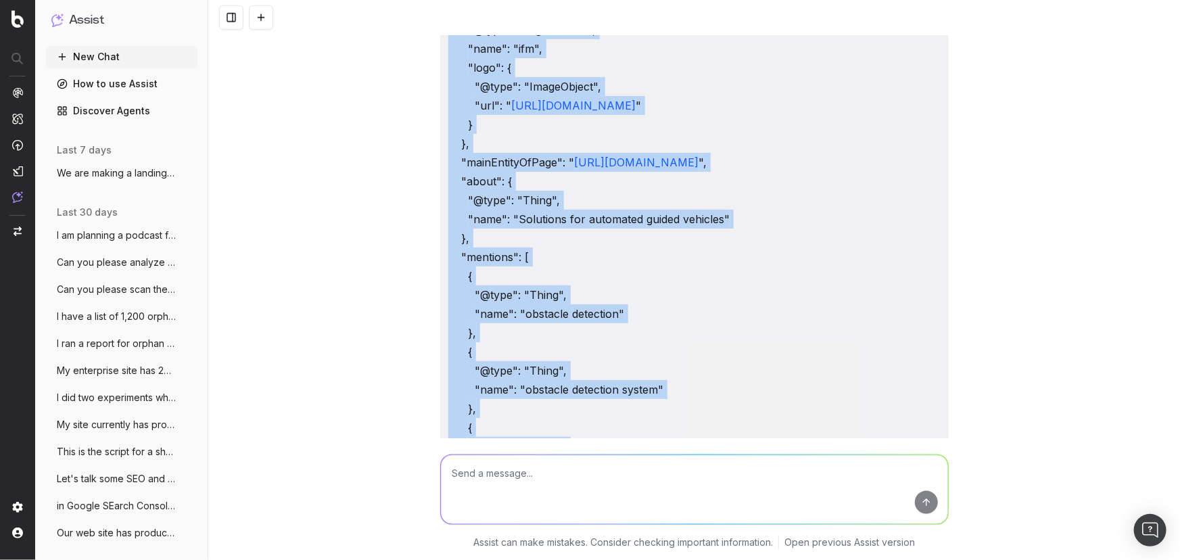
scroll to position [369, 0]
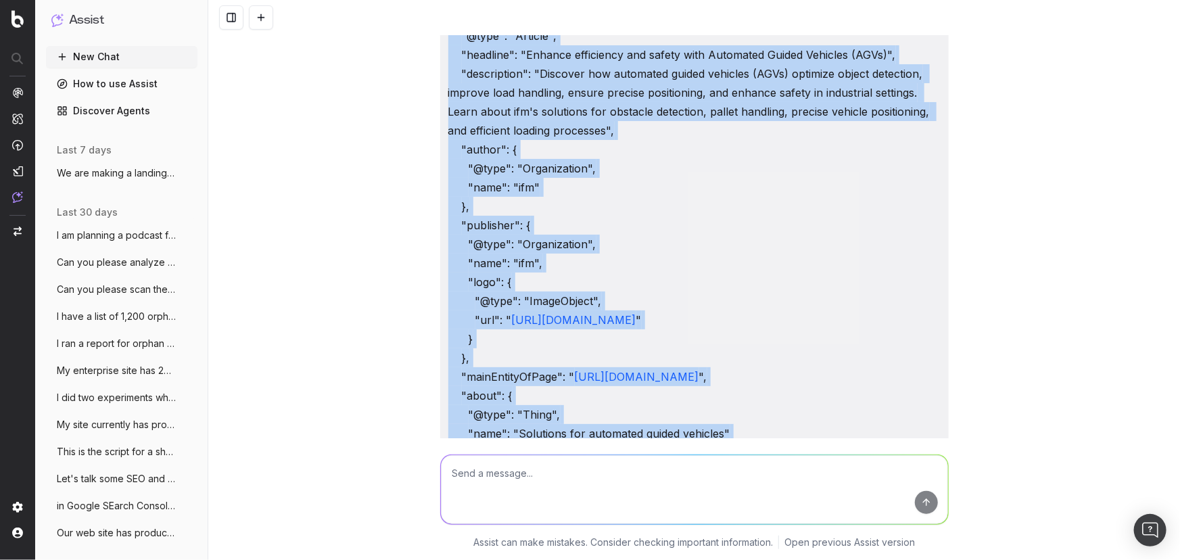
click at [70, 64] on button "New Chat" at bounding box center [121, 57] width 151 height 22
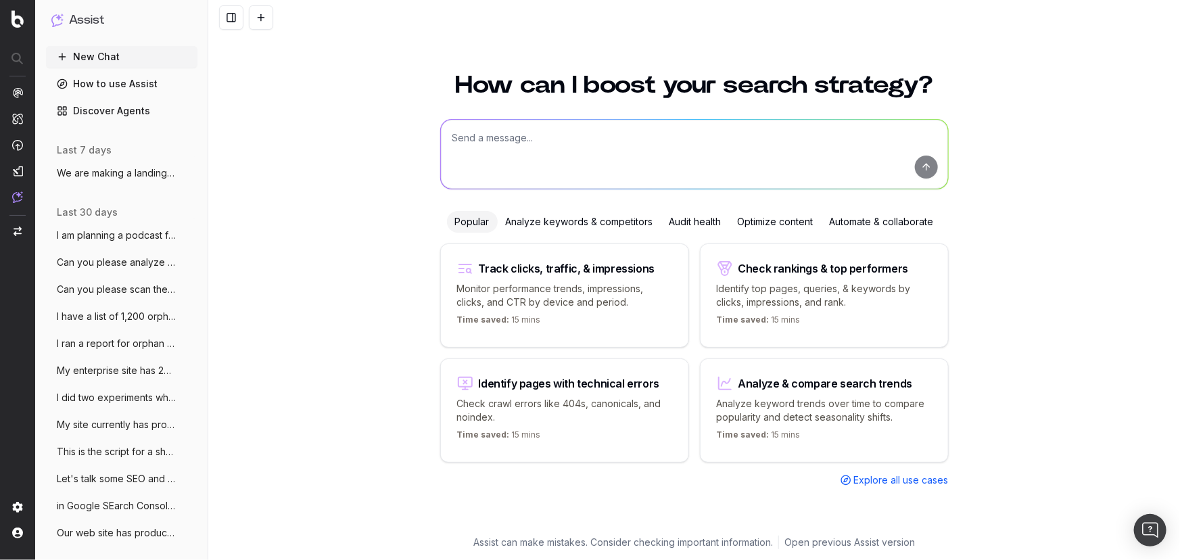
scroll to position [0, 0]
click at [537, 145] on textarea at bounding box center [694, 154] width 507 height 69
paste textarea "I added schema to a group of related pages, and clicks and impressions tanked! …"
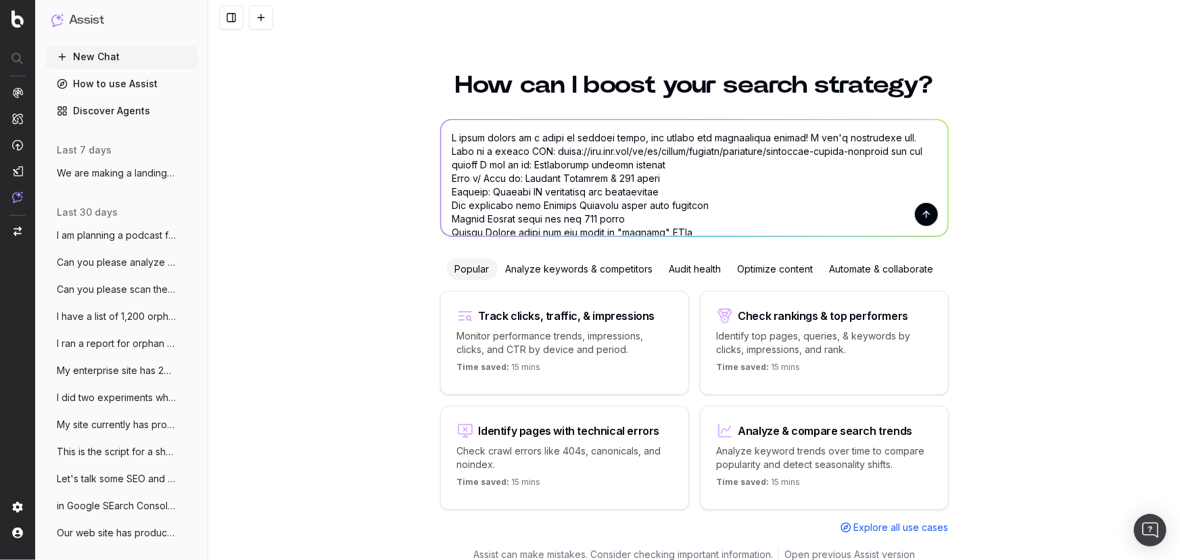
scroll to position [61, 0]
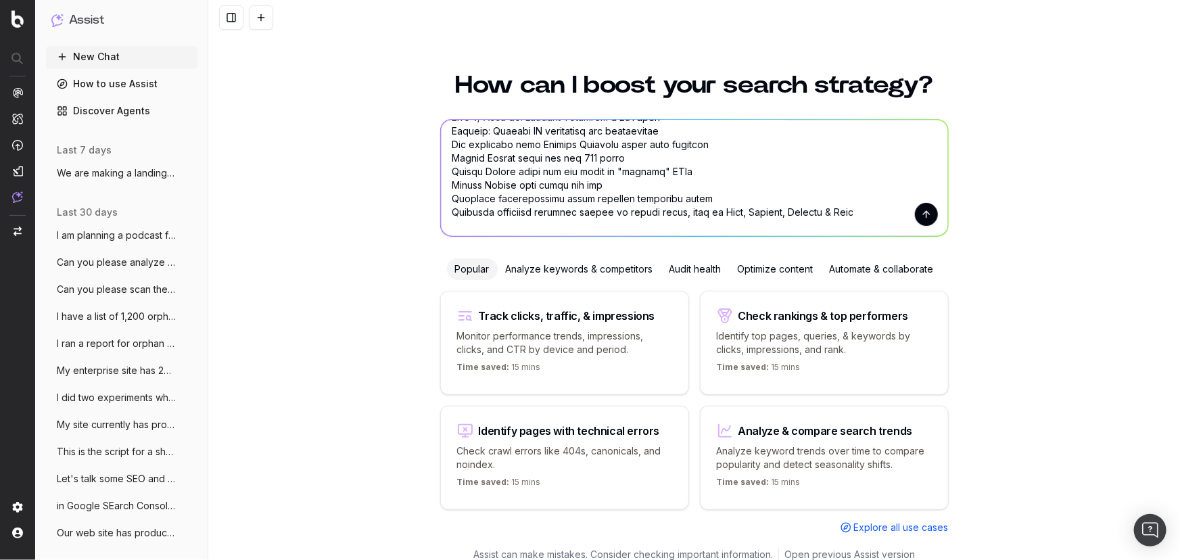
drag, startPoint x: 445, startPoint y: 164, endPoint x: 879, endPoint y: 210, distance: 436.7
click at [882, 210] on textarea at bounding box center [694, 178] width 507 height 116
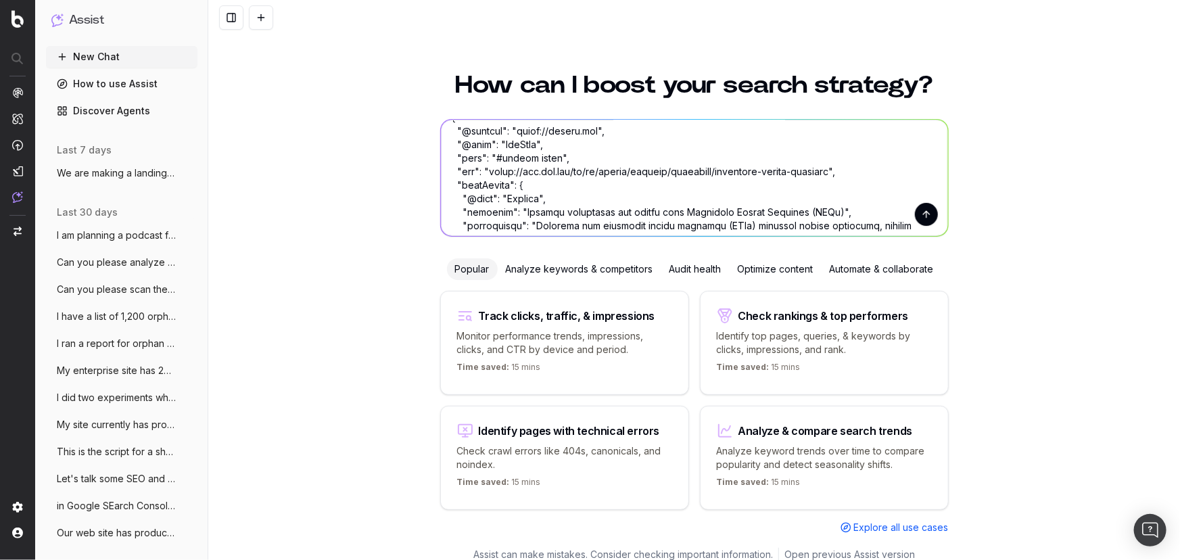
scroll to position [0, 0]
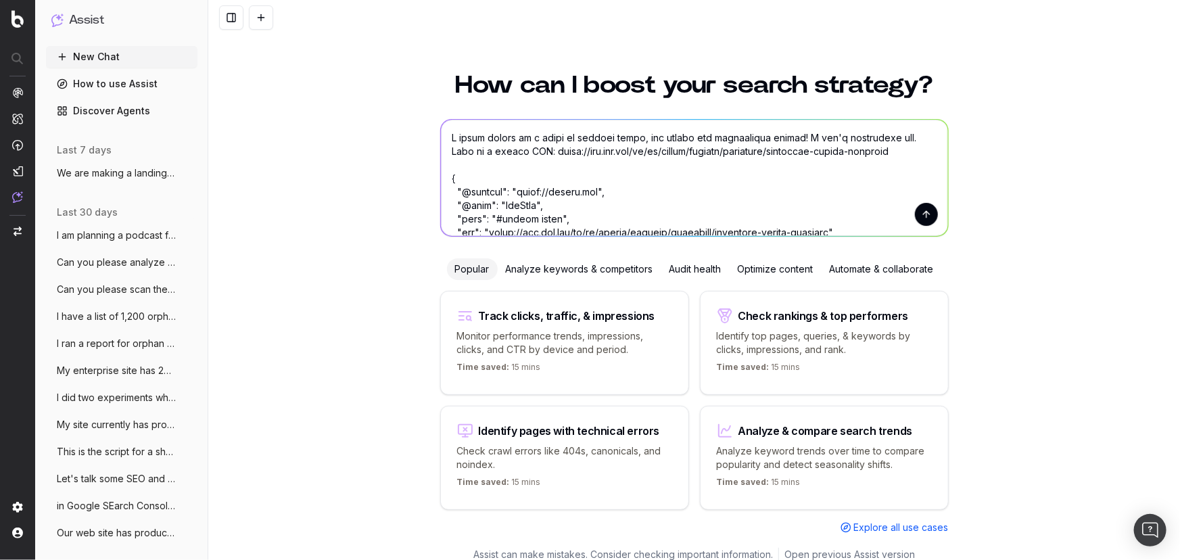
type textarea "I added schema to a group of related pages, and clicks and impressions tanked! …"
click at [920, 214] on button "submit" at bounding box center [926, 214] width 23 height 23
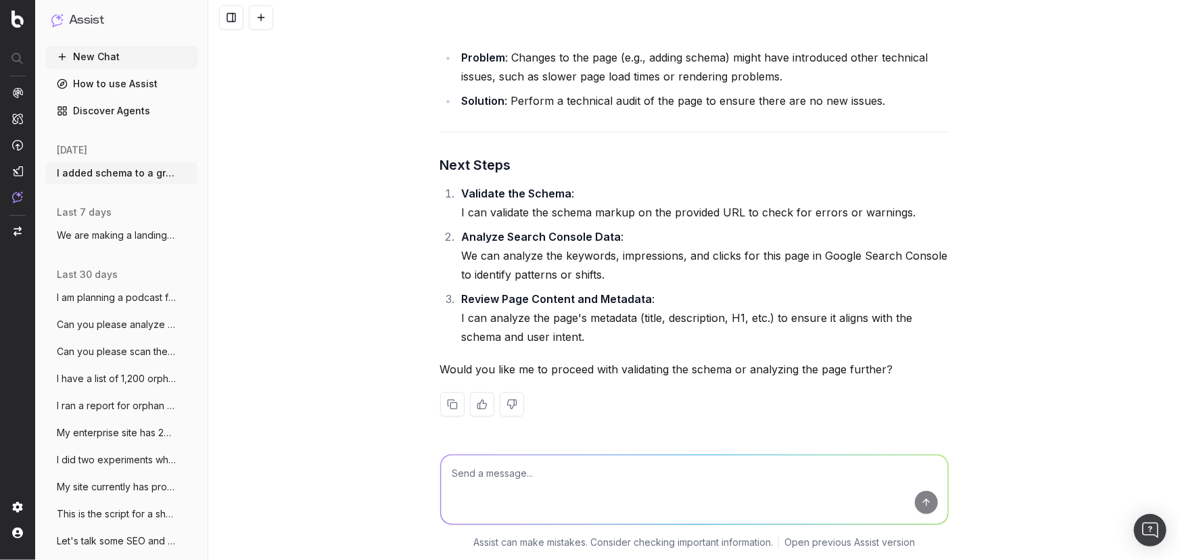
scroll to position [2973, 0]
click at [645, 475] on textarea at bounding box center [694, 489] width 507 height 69
click at [108, 177] on span "I added schema to a group of related pag" at bounding box center [116, 173] width 119 height 14
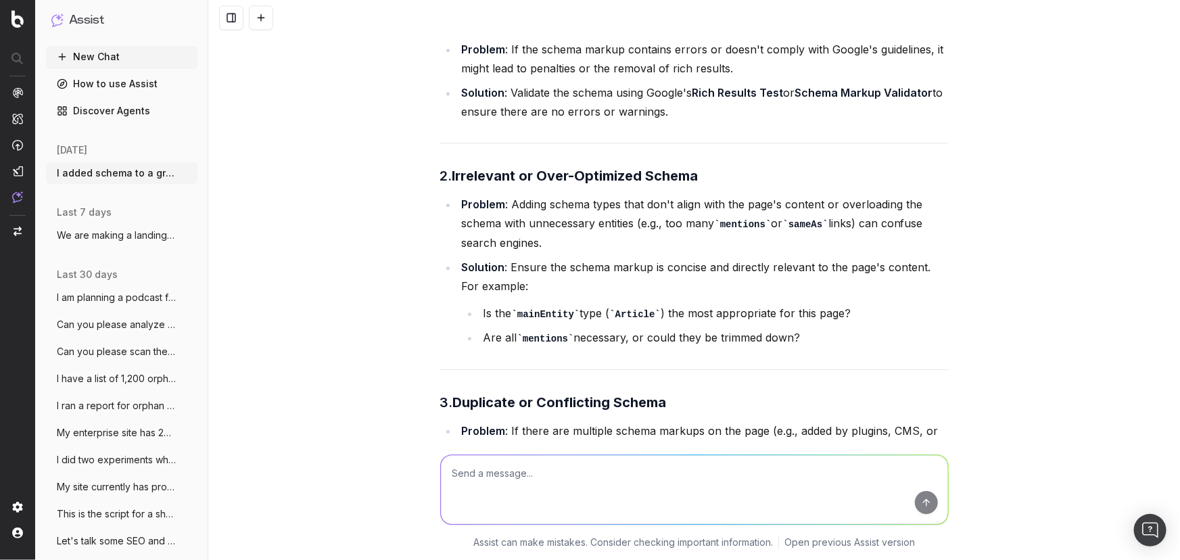
scroll to position [1928, 0]
click at [628, 467] on textarea at bounding box center [694, 489] width 507 height 69
type textarea "Talk to me about mainEntity and Article for this page?"
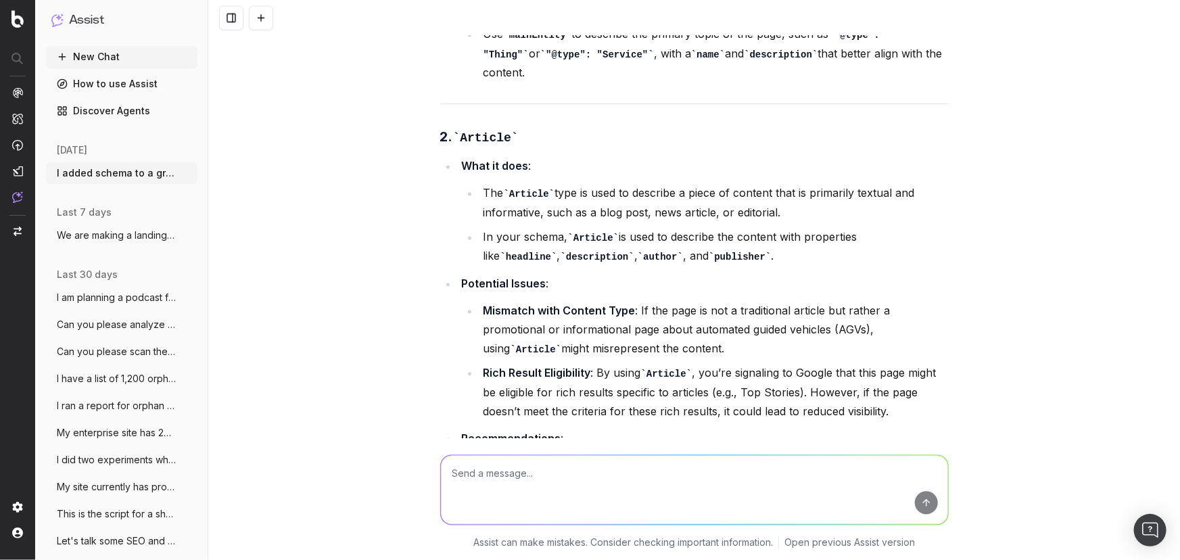
scroll to position [4068, 0]
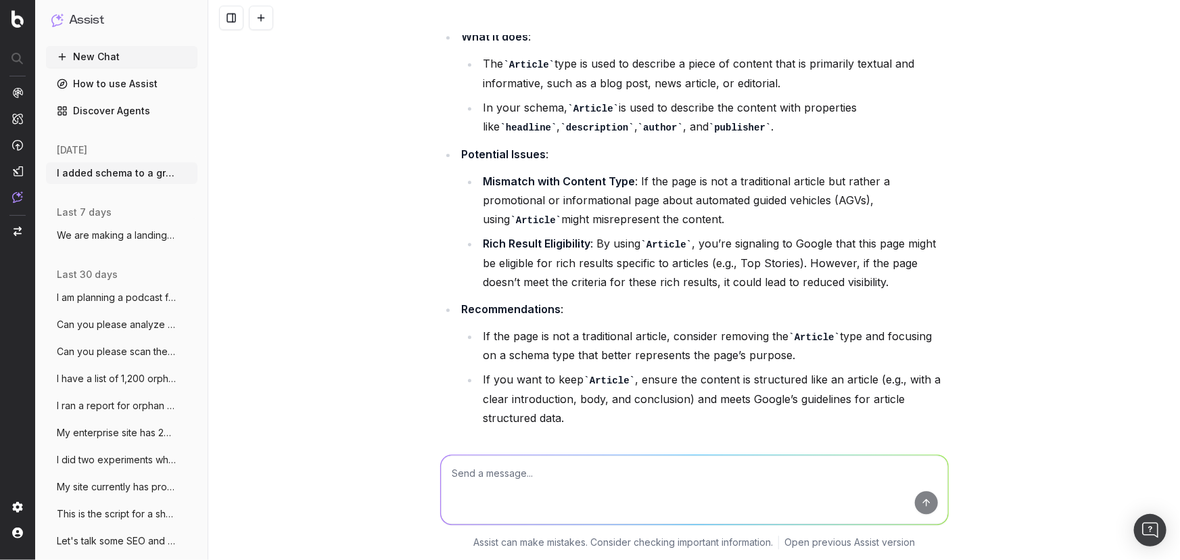
click at [511, 470] on textarea at bounding box center [694, 489] width 507 height 69
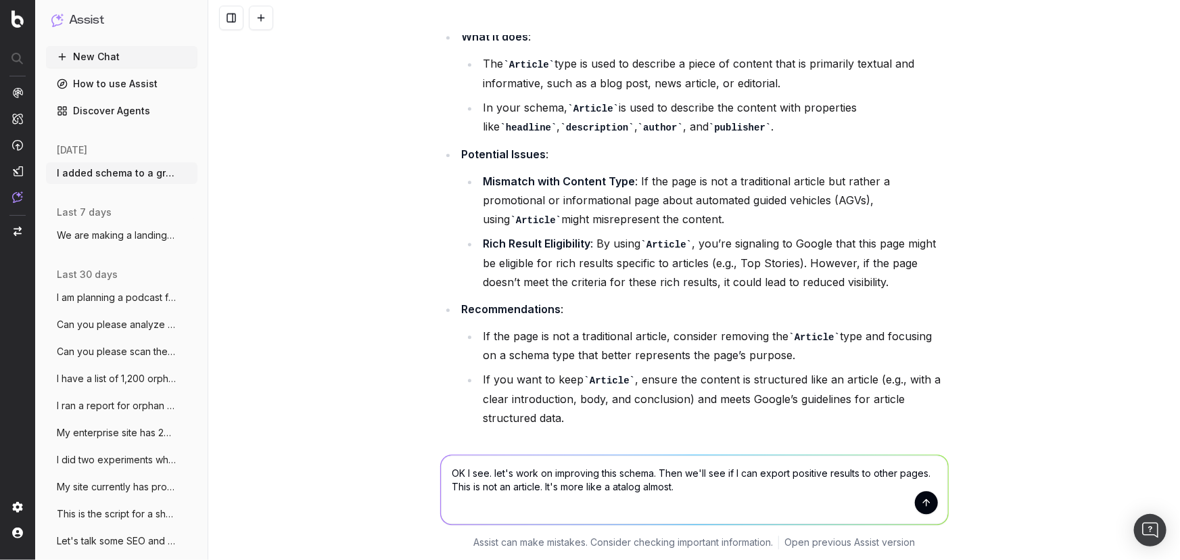
drag, startPoint x: 649, startPoint y: 482, endPoint x: 587, endPoint y: 489, distance: 62.7
click at [587, 489] on textarea "OK I see. let's work on improving this schema. Then we'll see if I can export p…" at bounding box center [694, 489] width 507 height 69
type textarea "OK I see. let's work on improving this schema. Then we'll see if I can export p…"
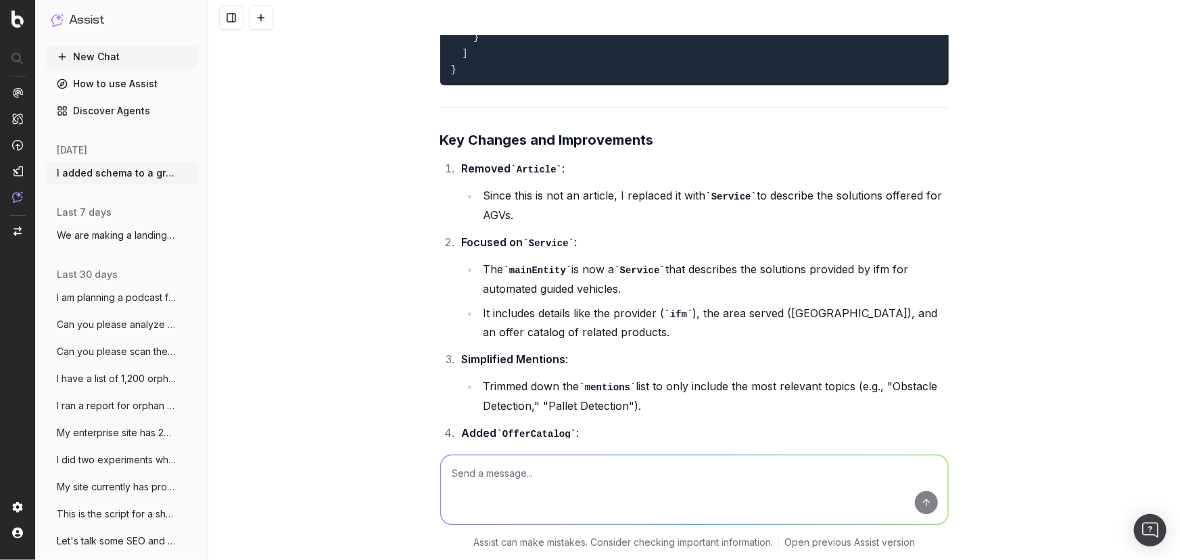
scroll to position [7220, 0]
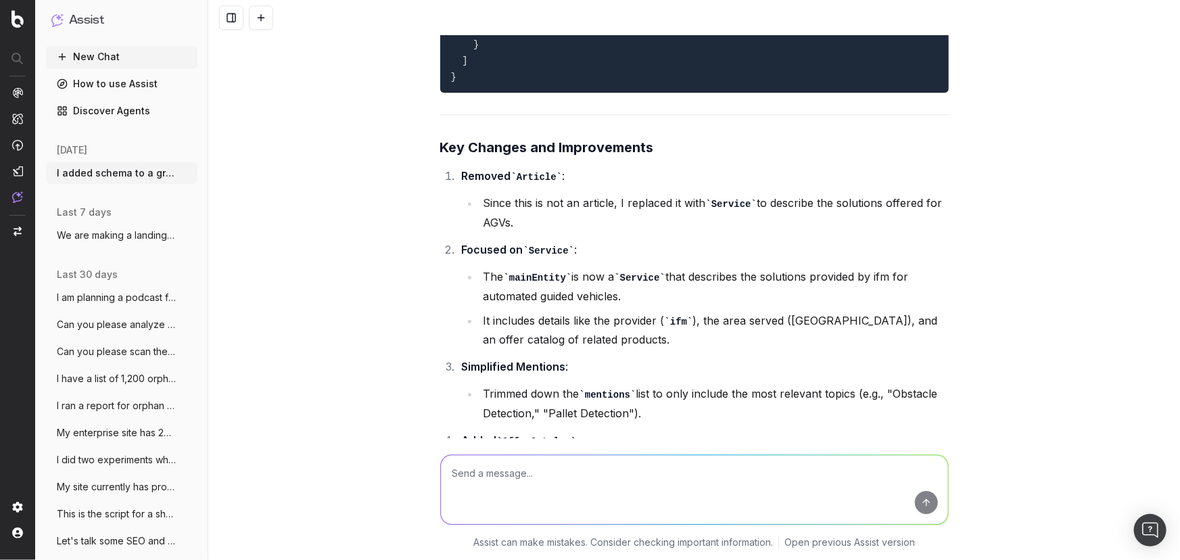
click at [546, 488] on textarea at bounding box center [694, 489] width 507 height 69
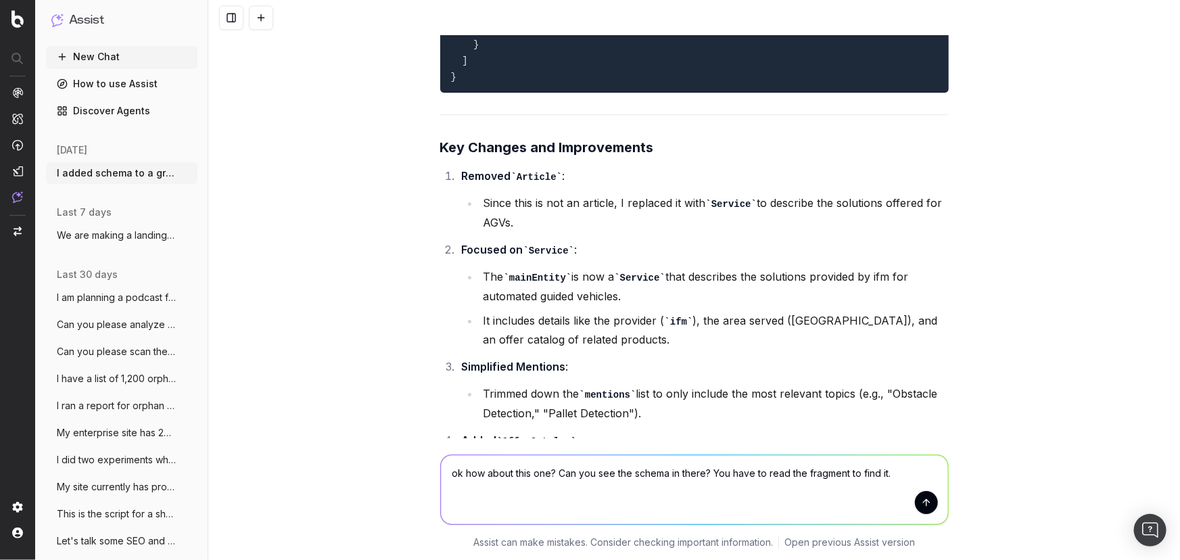
paste textarea "[URL][DOMAIN_NAME]"
type textarea "ok how about this one? Can you see the schema in there? You have to read the fr…"
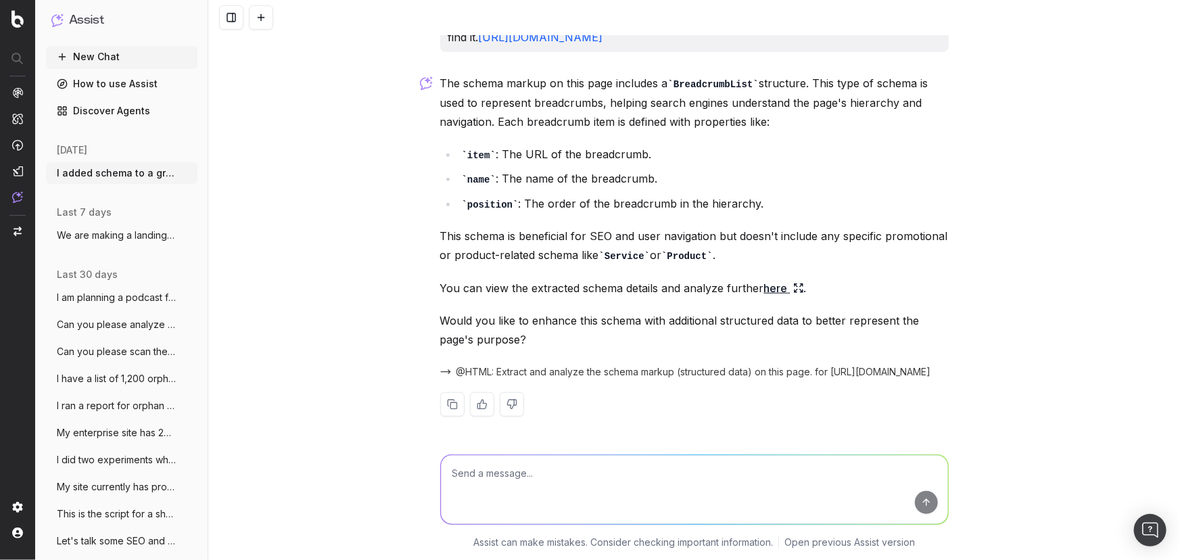
scroll to position [8225, 0]
click at [503, 468] on textarea at bounding box center [694, 489] width 507 height 69
click at [510, 482] on textarea at bounding box center [694, 489] width 507 height 69
paste textarea "{ "@loremip": "dolor://sitame.con", "@adip": "EliTsed", "doei": "Temporin Utlab…"
type textarea "LO ip. dolo si ame consec A elits: { "@doeiusm": "tempo://incidi.utl", "@etdo":…"
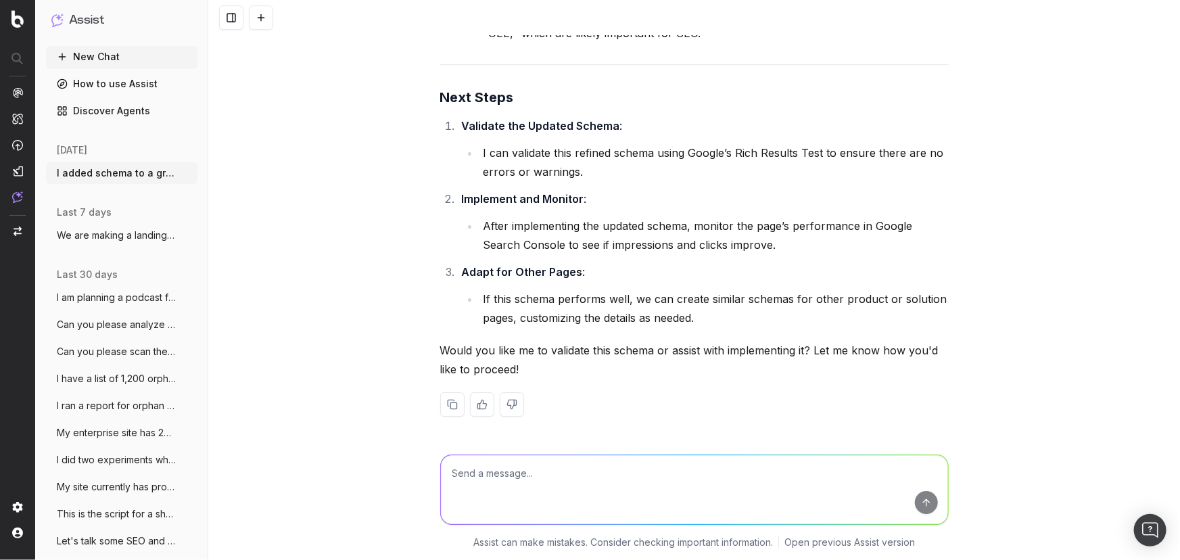
scroll to position [12577, 0]
click at [548, 466] on textarea at bounding box center [694, 489] width 507 height 69
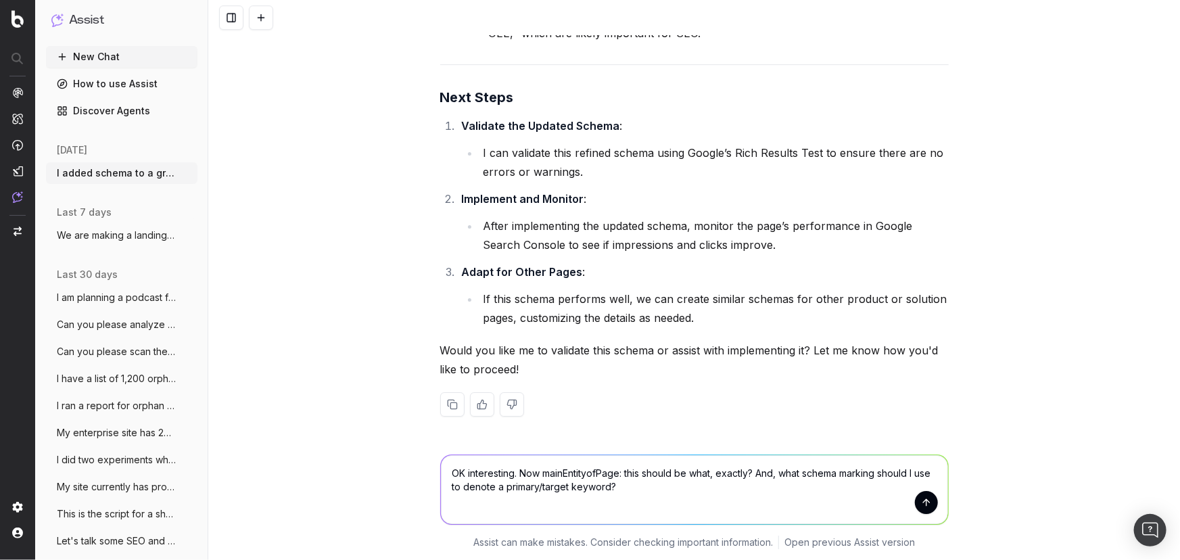
type textarea "OK interesting. Now mainEntityofPage: this should be what, exactly? And, what s…"
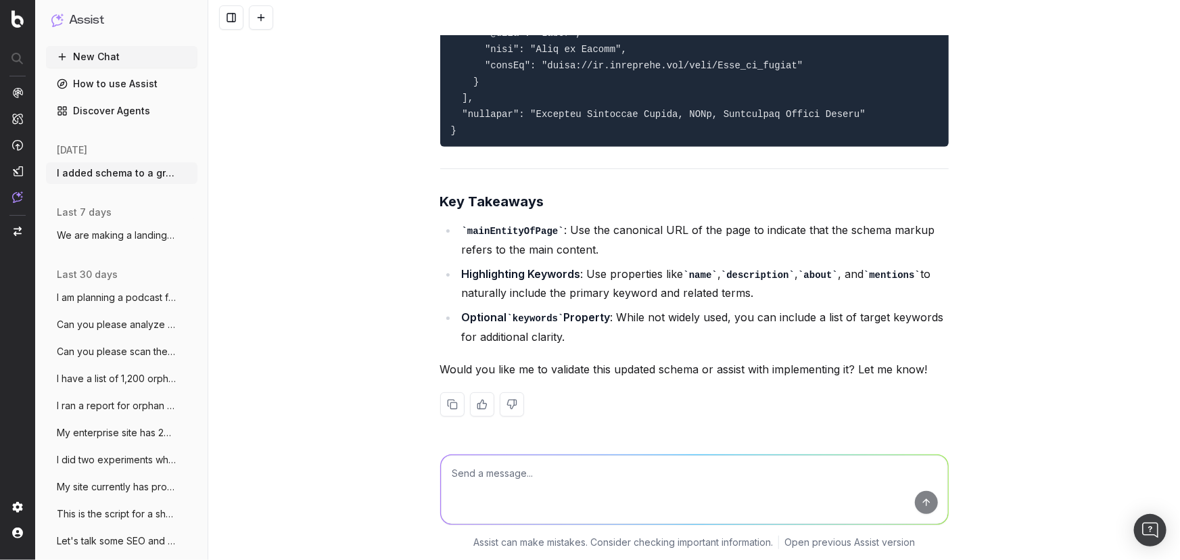
scroll to position [15609, 0]
click at [548, 467] on textarea at bounding box center [694, 489] width 507 height 69
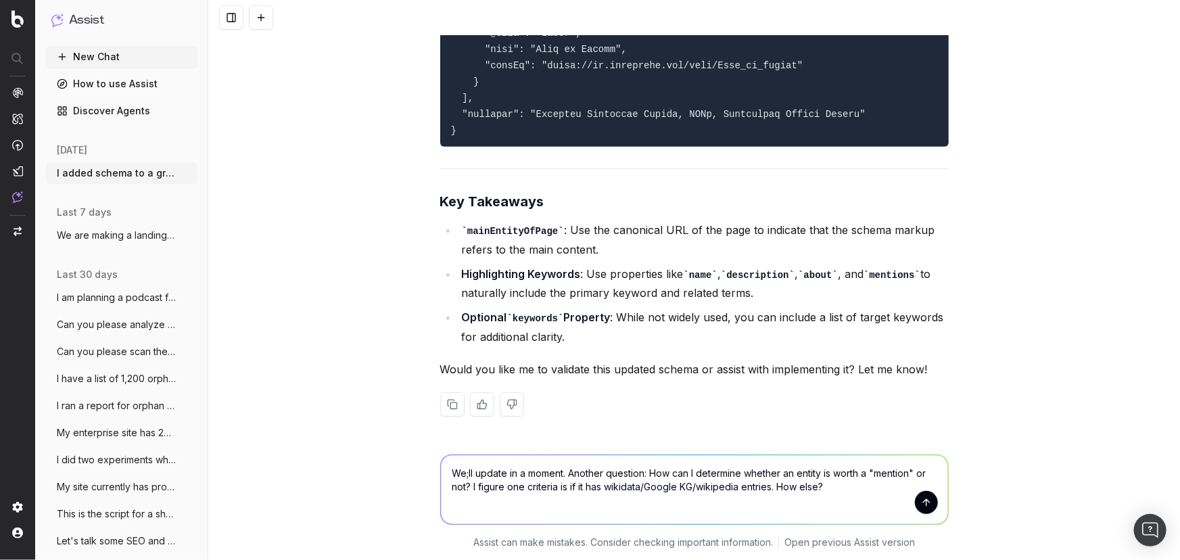
type textarea "We;ll update in a moment. Another question: How can I determine whether an enti…"
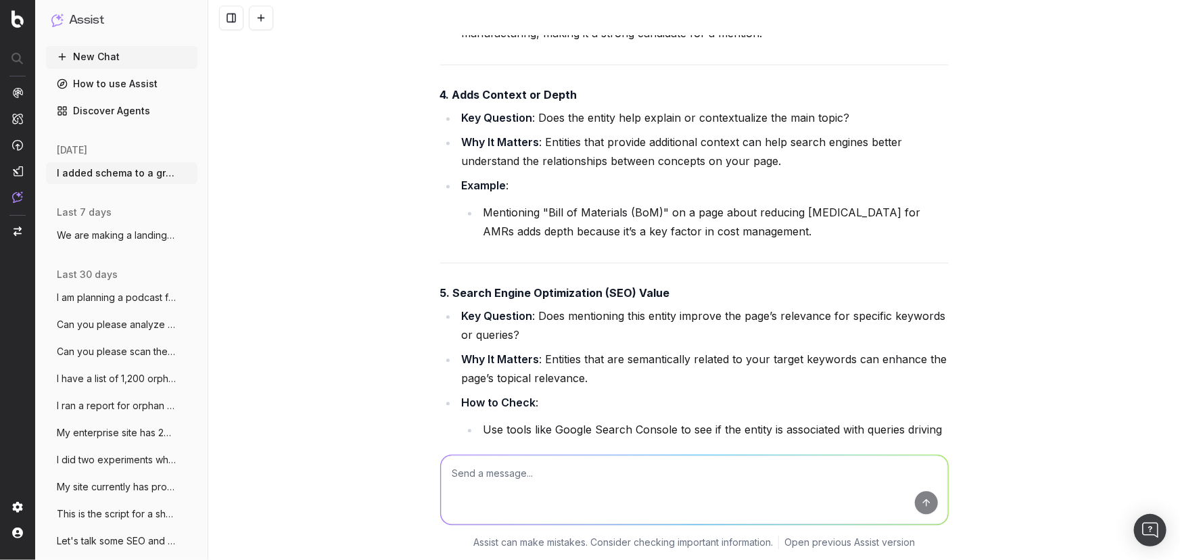
scroll to position [16918, 0]
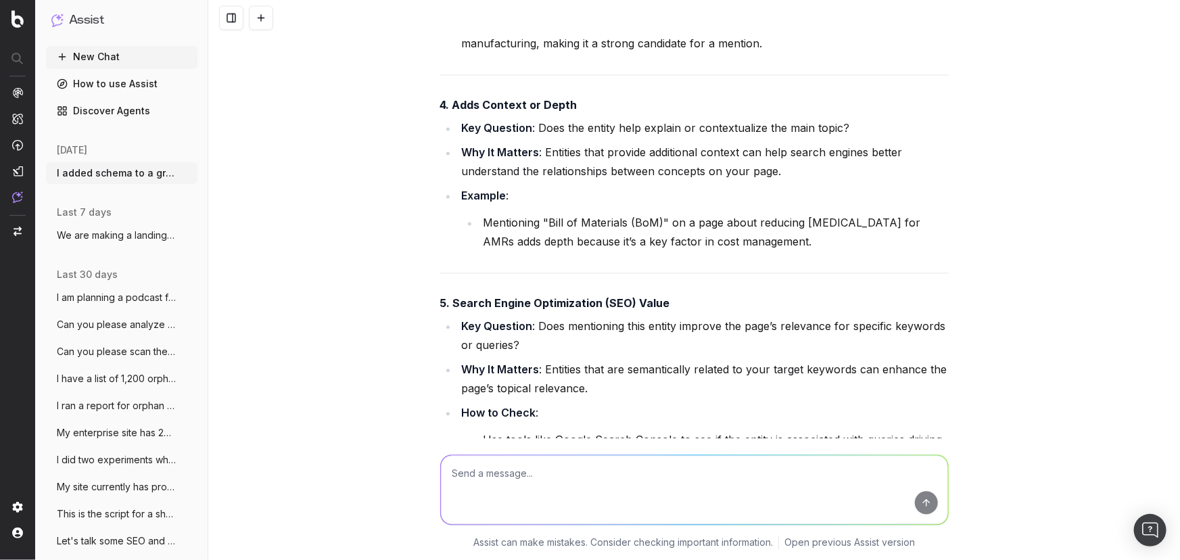
click at [592, 480] on textarea at bounding box center [694, 489] width 507 height 69
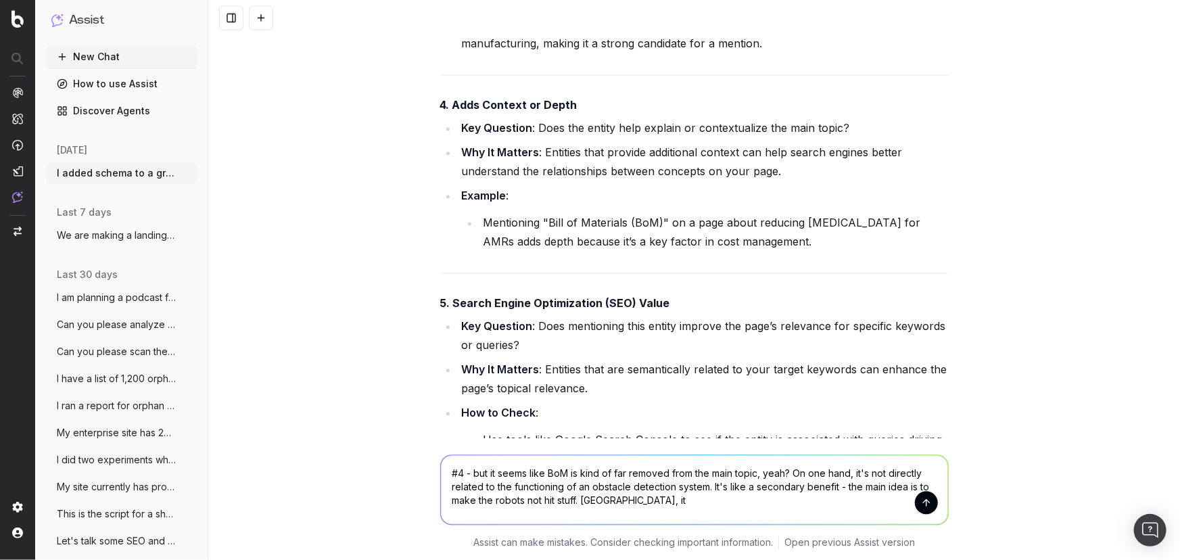
drag, startPoint x: 847, startPoint y: 486, endPoint x: 711, endPoint y: 491, distance: 136.0
click at [711, 491] on textarea "#4 - but it seems like BoM is kind of far removed from the main topic, yeah? On…" at bounding box center [694, 489] width 507 height 69
click at [534, 502] on textarea "#4 - but it seems like BoM is kind of far removed from the main topic, yeah? On…" at bounding box center [694, 489] width 507 height 69
drag, startPoint x: 771, startPoint y: 499, endPoint x: 469, endPoint y: 473, distance: 303.5
click at [470, 473] on textarea "#4 - but it seems like BoM is kind of far removed from the main topic, yeah? On…" at bounding box center [694, 489] width 507 height 69
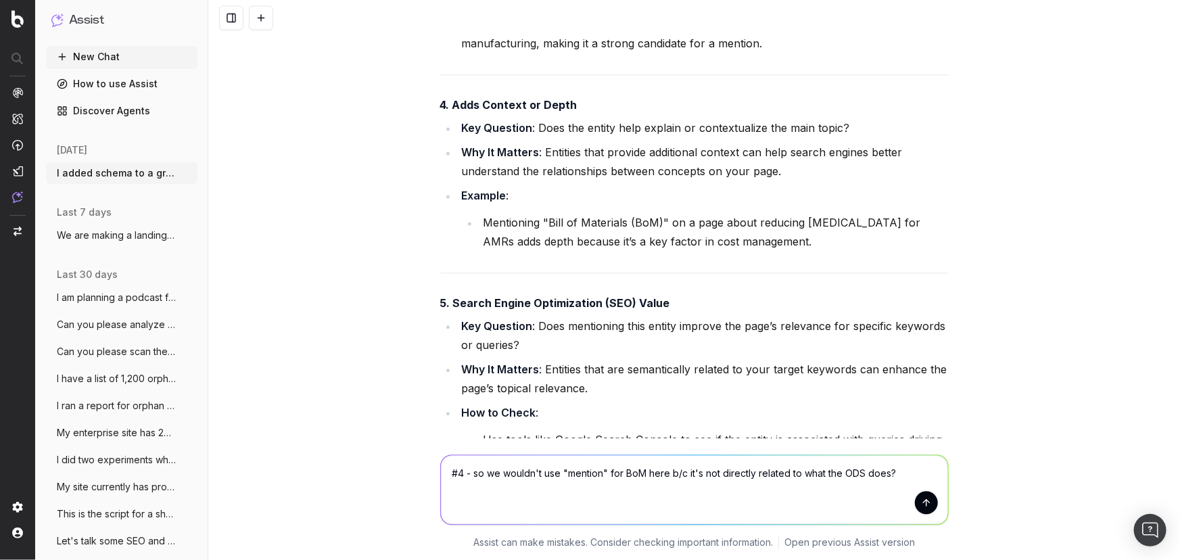
type textarea "#4 - so we wouldn't use "mention" for BoM here b/c it's not directly related to…"
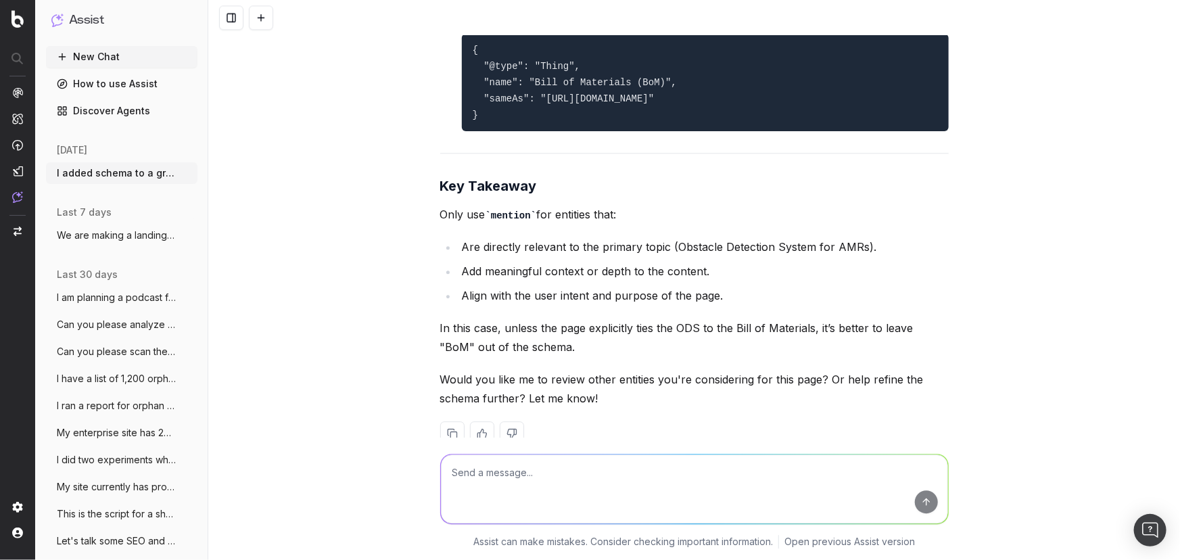
scroll to position [19975, 0]
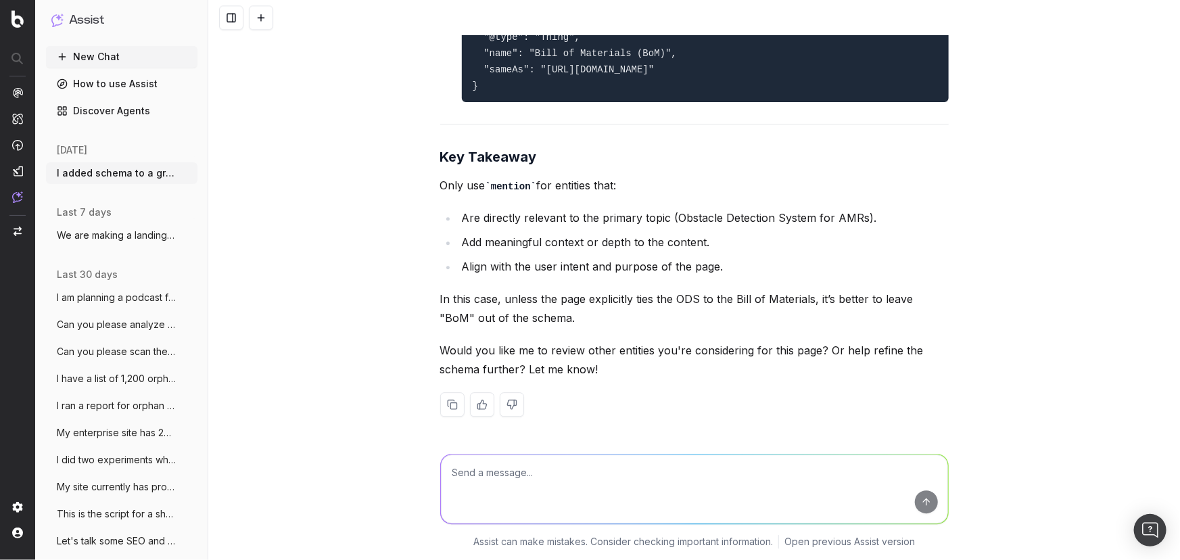
click at [554, 480] on textarea at bounding box center [694, 489] width 507 height 69
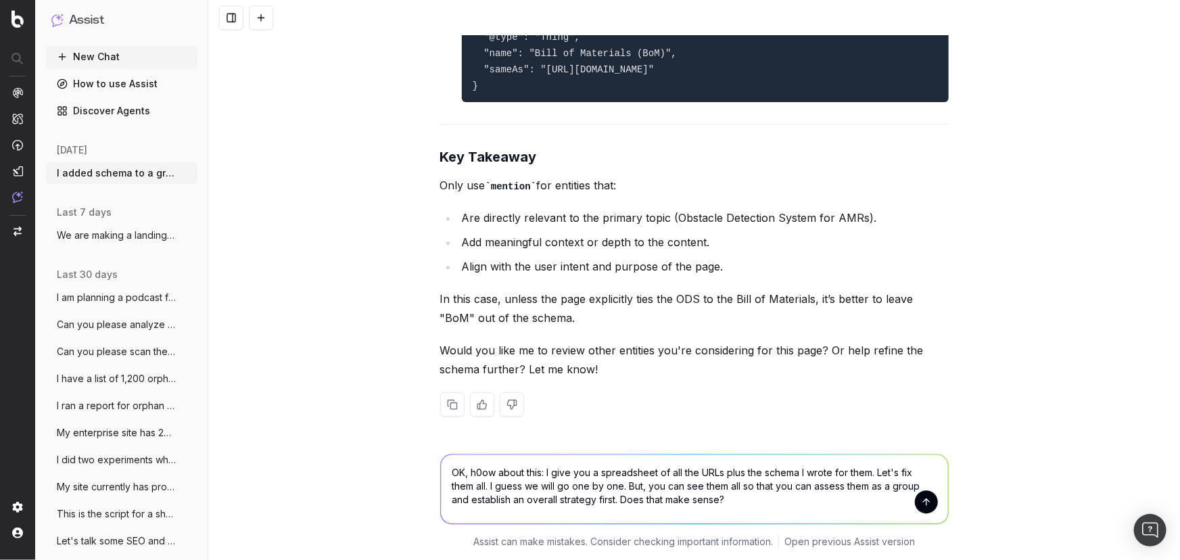
type textarea "OK, h0ow about this: I give you a spreadsheet of all the URLs plus the schema I…"
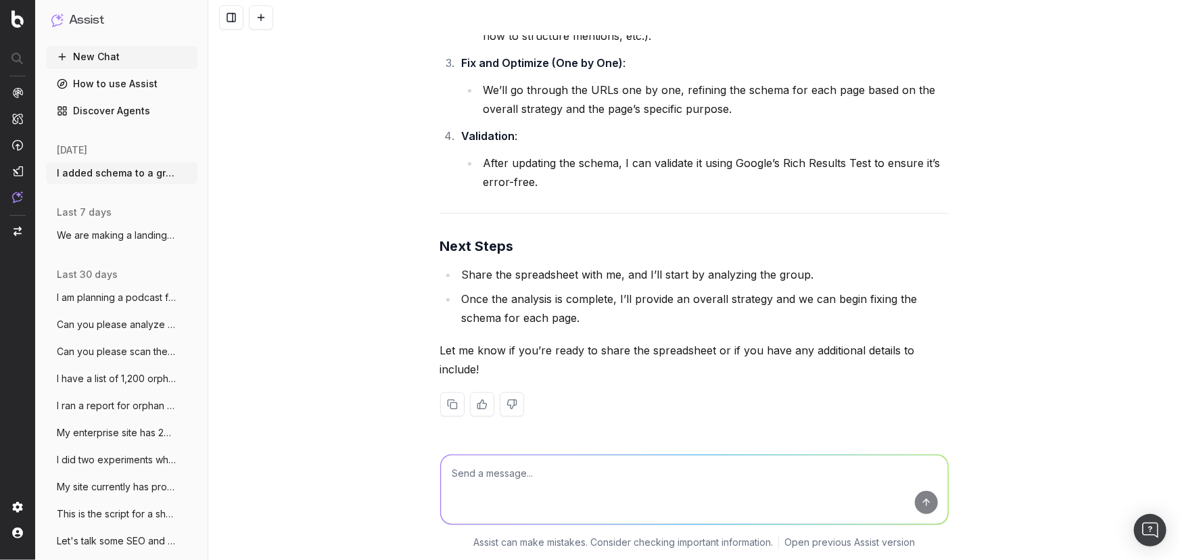
scroll to position [21161, 0]
